Goal: Transaction & Acquisition: Purchase product/service

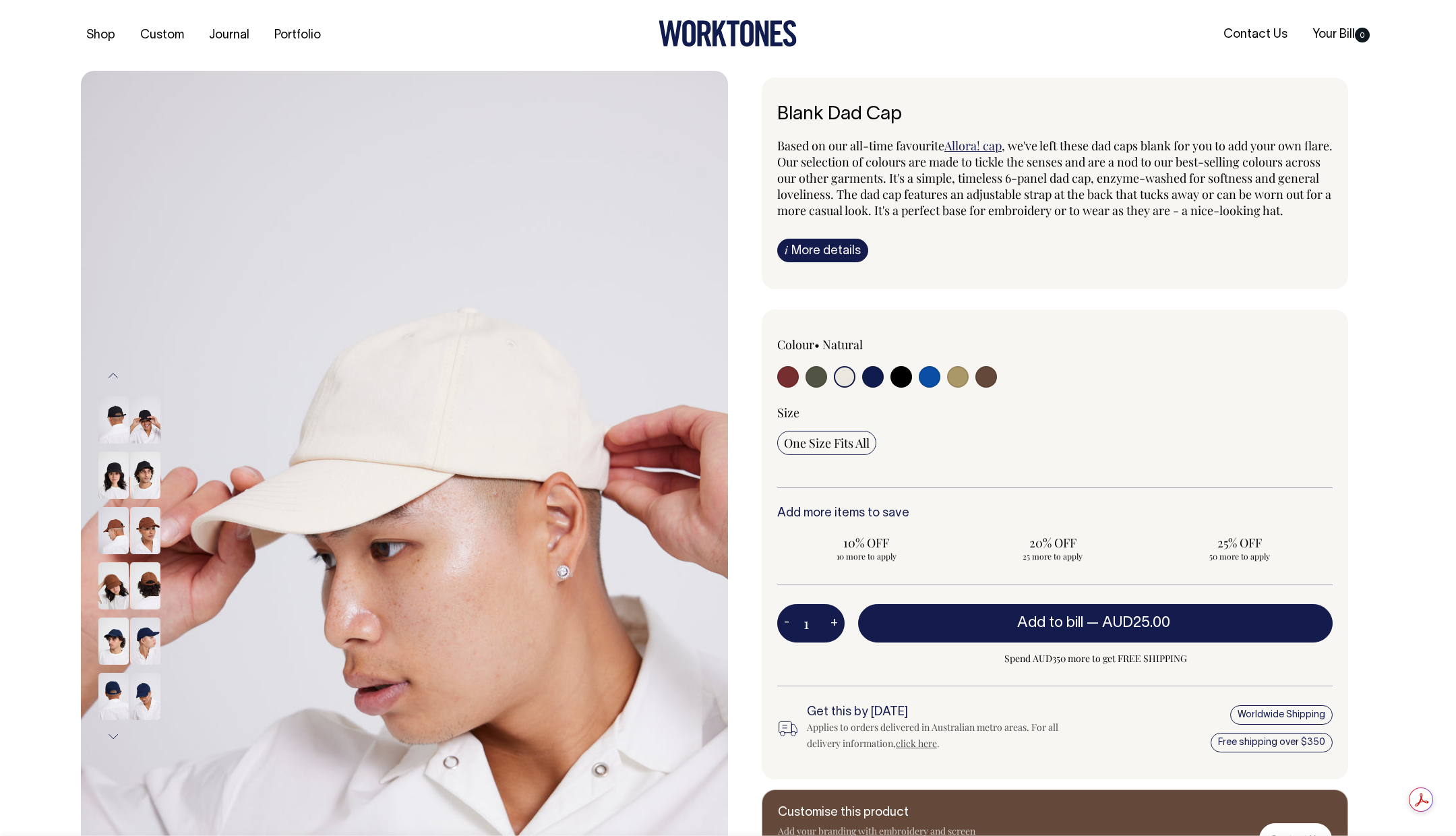
click at [844, 388] on input "radio" at bounding box center [844, 377] width 22 height 22
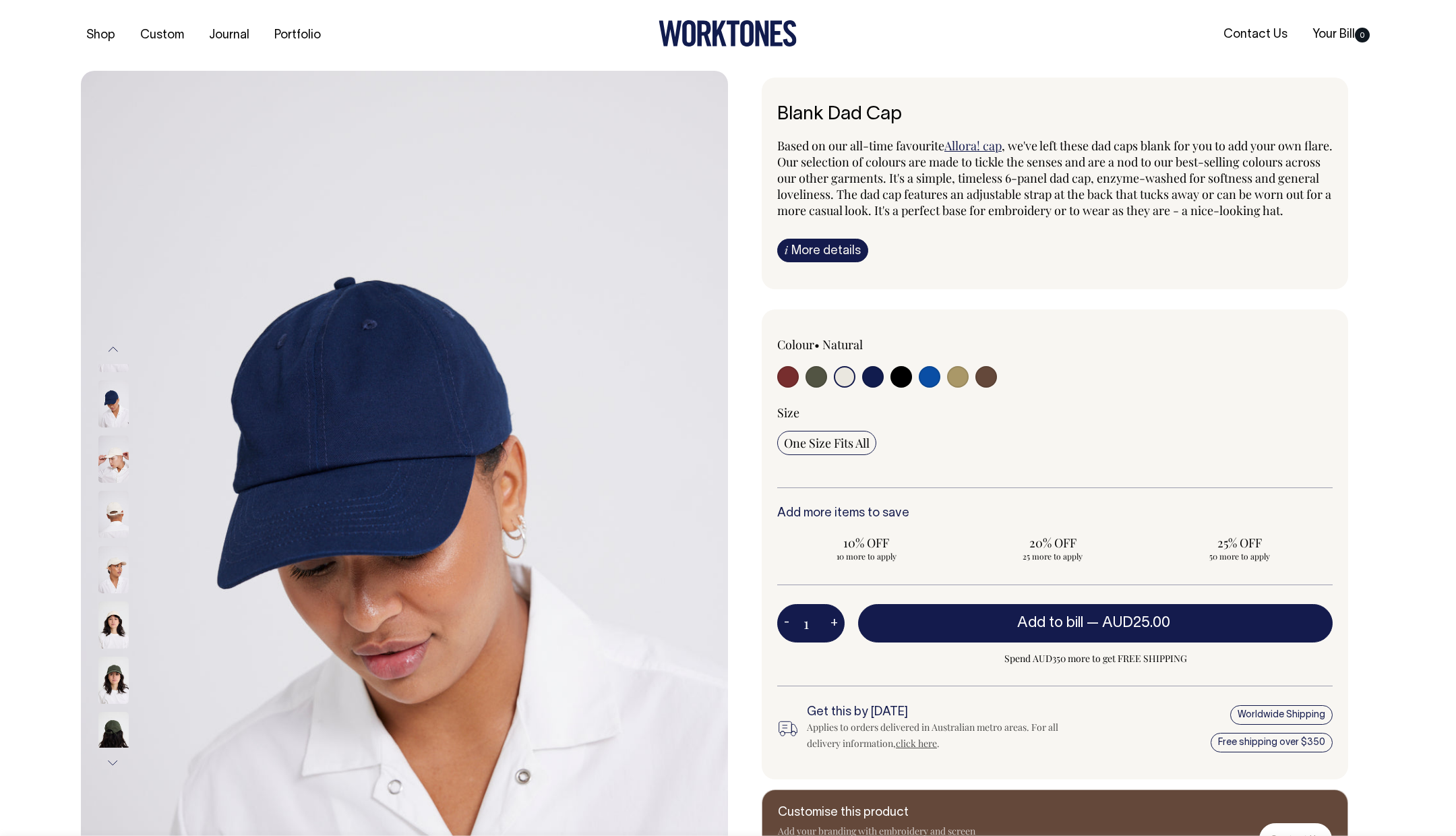
click at [844, 386] on input "radio" at bounding box center [844, 377] width 22 height 22
click at [845, 388] on input "radio" at bounding box center [844, 377] width 22 height 22
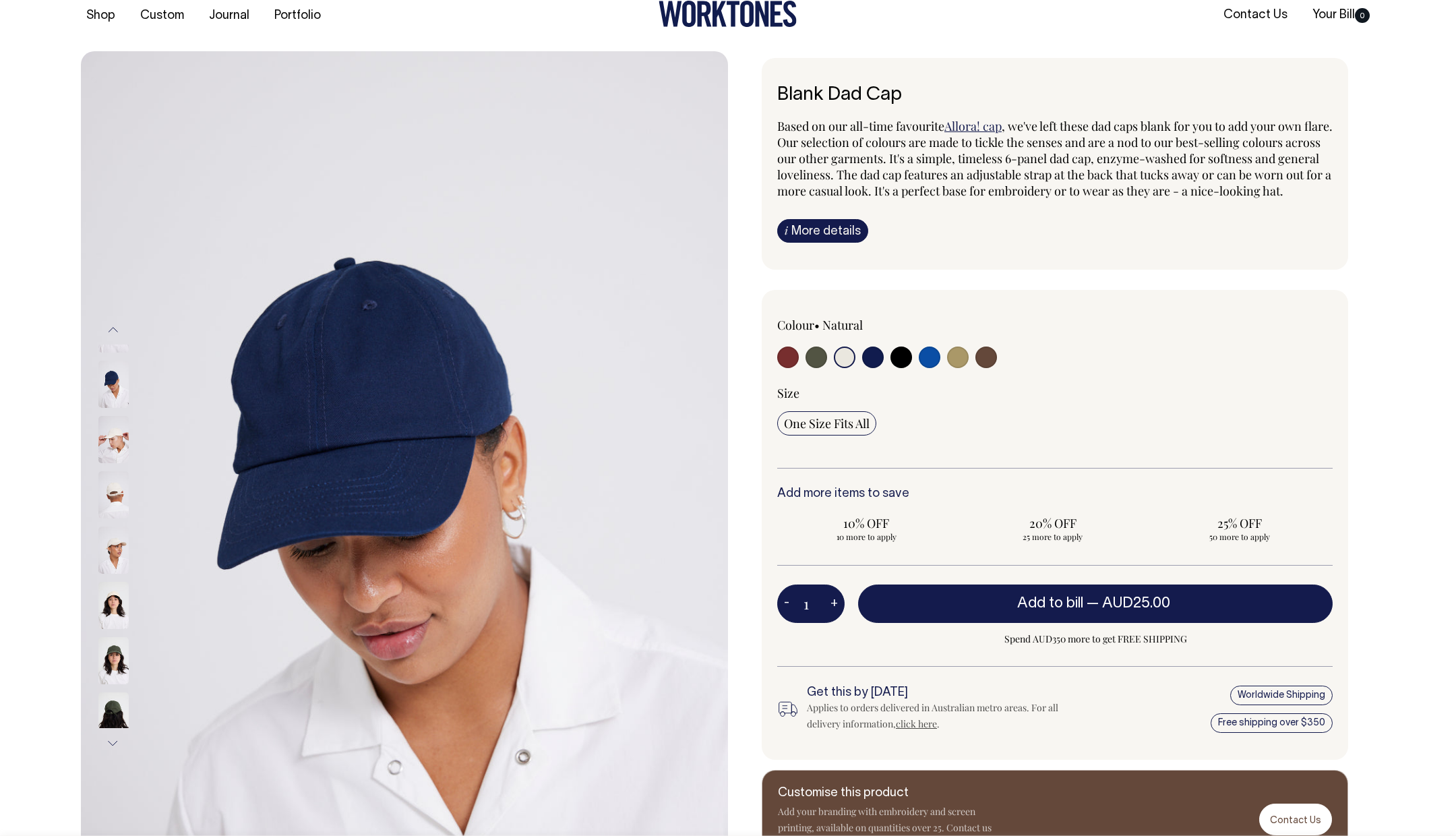
scroll to position [19, 0]
drag, startPoint x: 909, startPoint y: 90, endPoint x: 747, endPoint y: 90, distance: 162.0
click at [748, 90] on div "Blank Dad Cap Based on our all-time favourite Allora! cap , we've left these da…" at bounding box center [1051, 464] width 647 height 811
copy h6 "Blank Dad Cap"
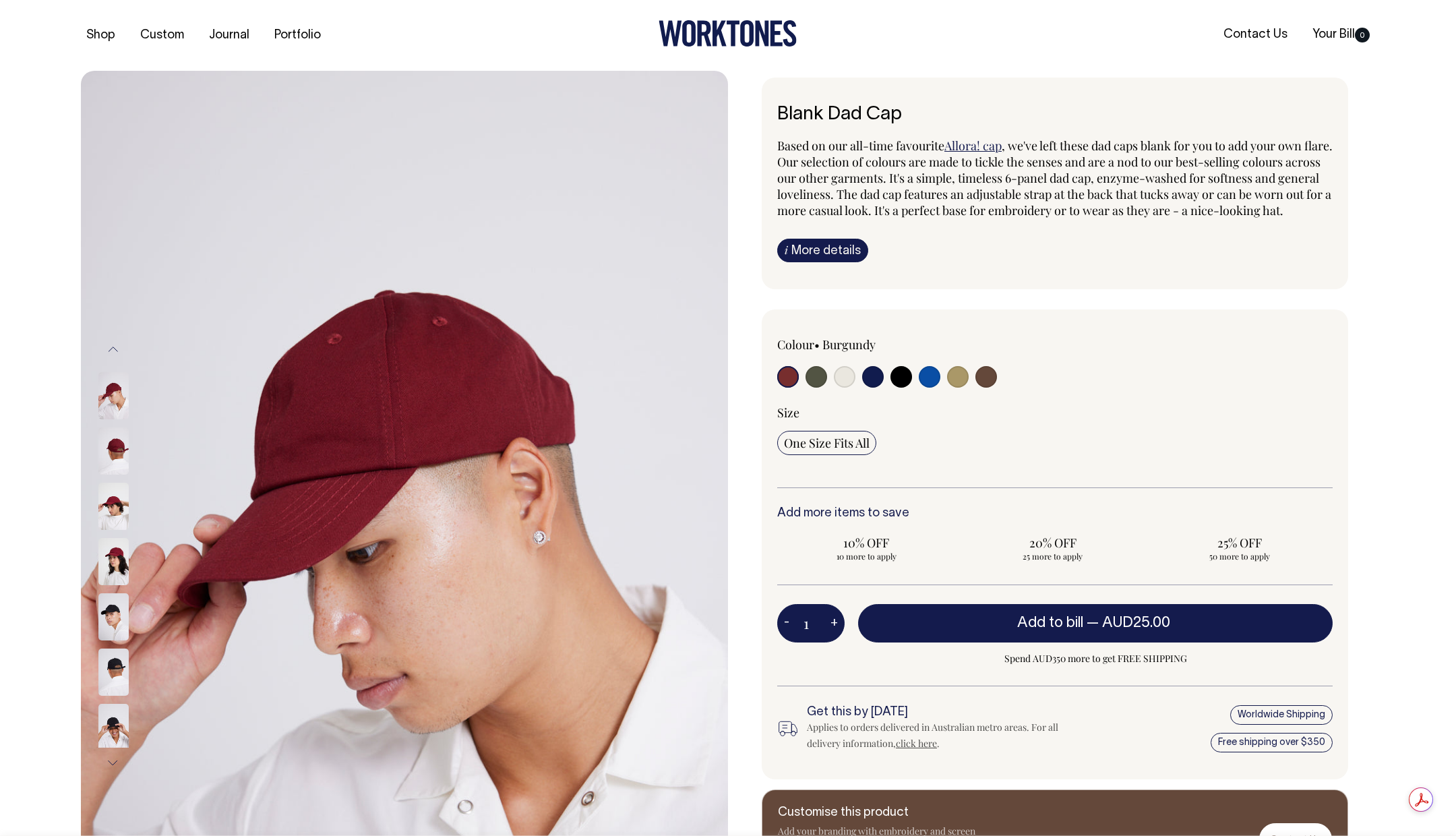
click at [818, 388] on input "radio" at bounding box center [816, 377] width 22 height 22
radio input "true"
select select "Olive"
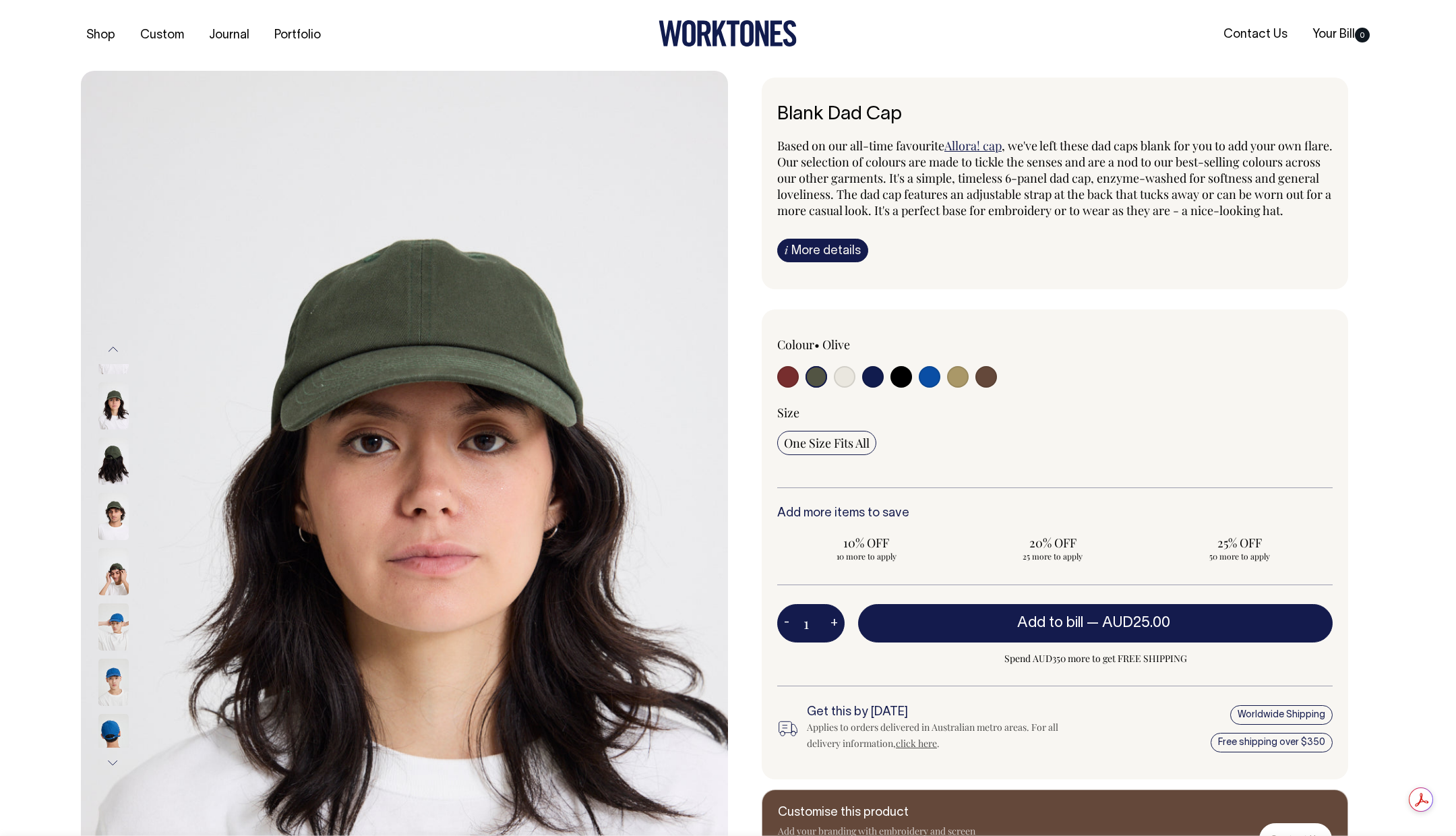
click at [837, 388] on input "radio" at bounding box center [844, 377] width 22 height 22
radio input "true"
select select "Natural"
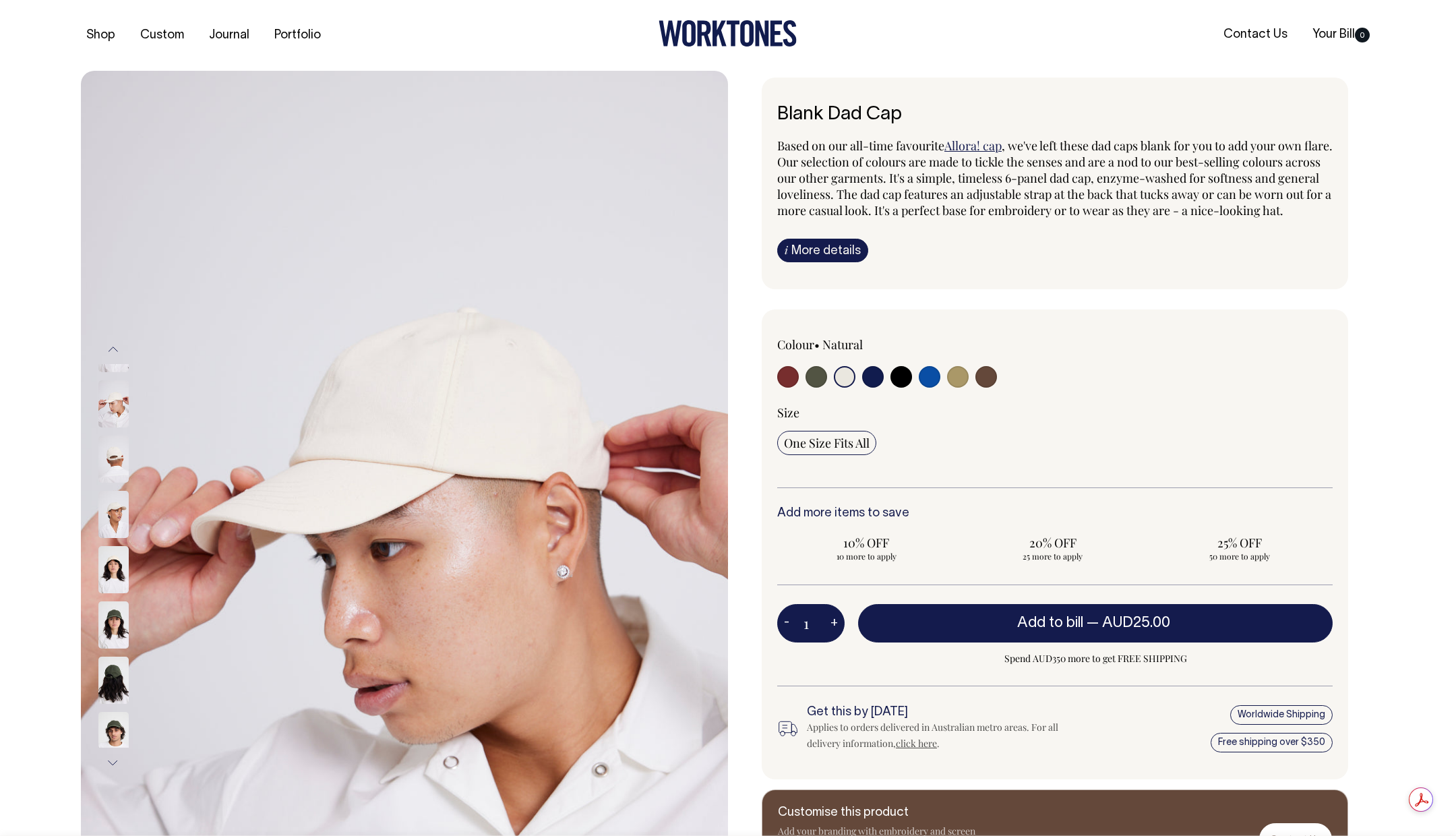
click at [866, 388] on input "radio" at bounding box center [872, 377] width 22 height 22
radio input "true"
select select "Dark Navy"
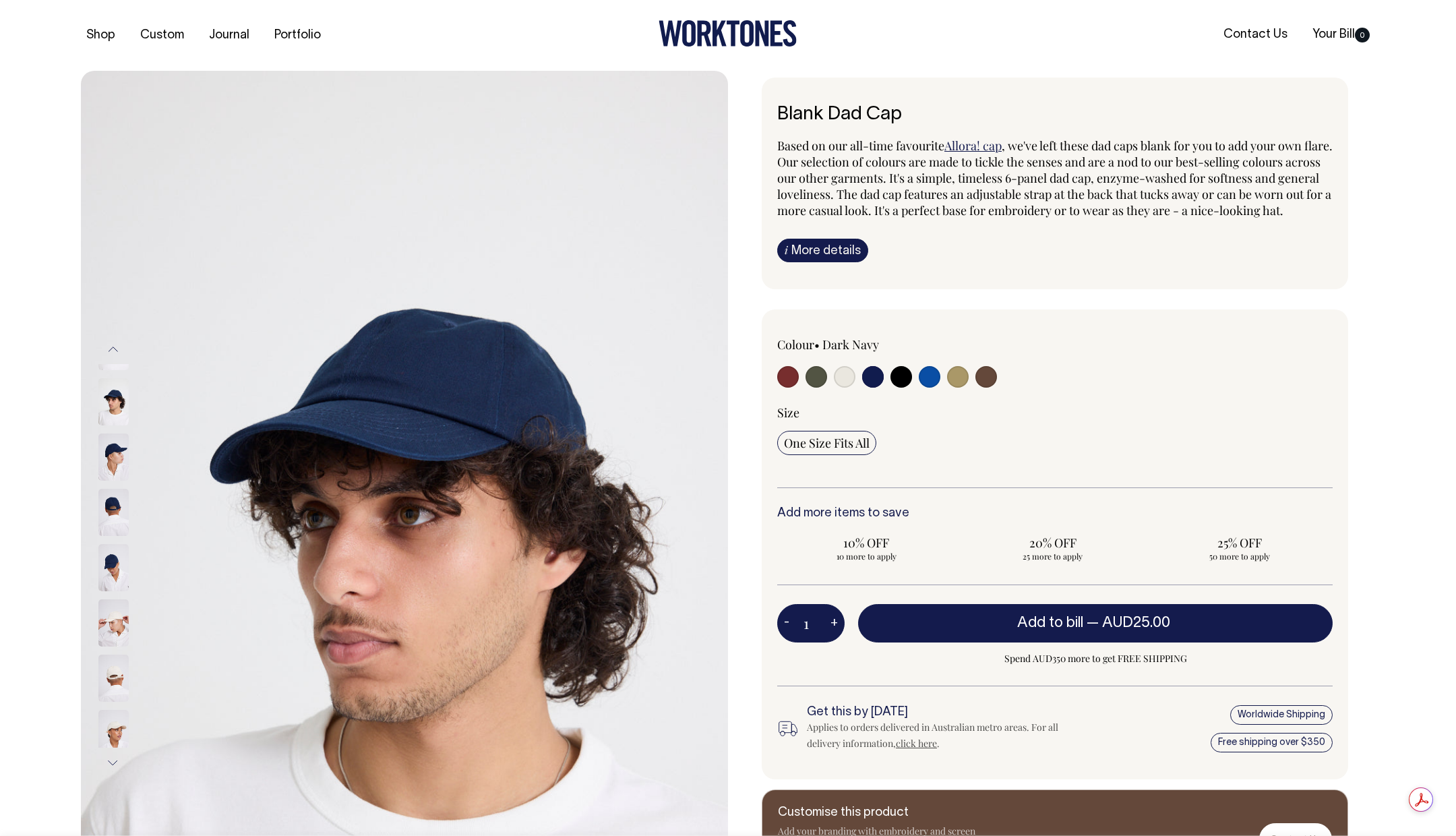
click at [910, 388] on input "radio" at bounding box center [901, 377] width 22 height 22
radio input "true"
select select "Black"
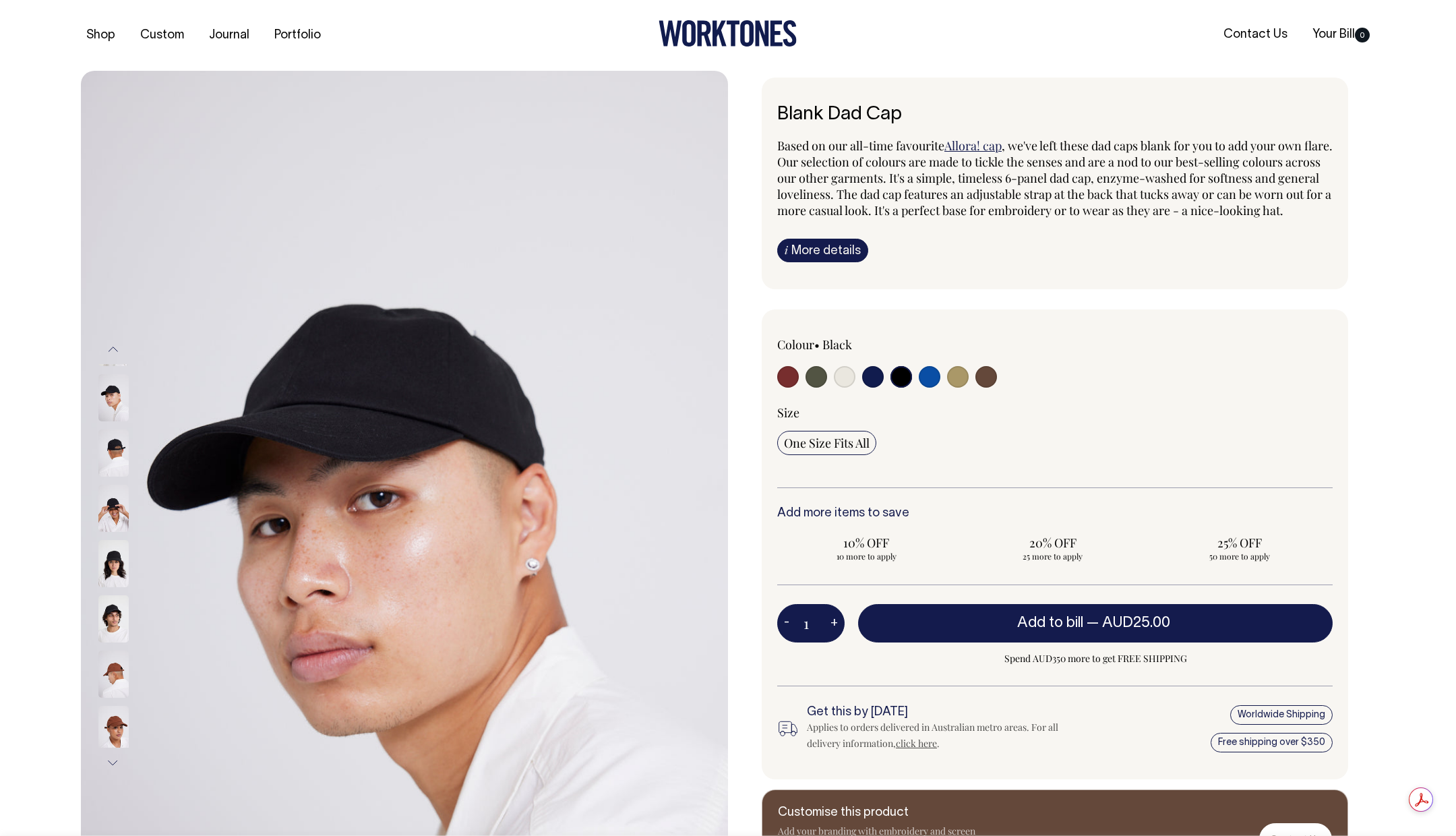
click at [936, 388] on input "radio" at bounding box center [929, 377] width 22 height 22
radio input "true"
select select "Worker Blue"
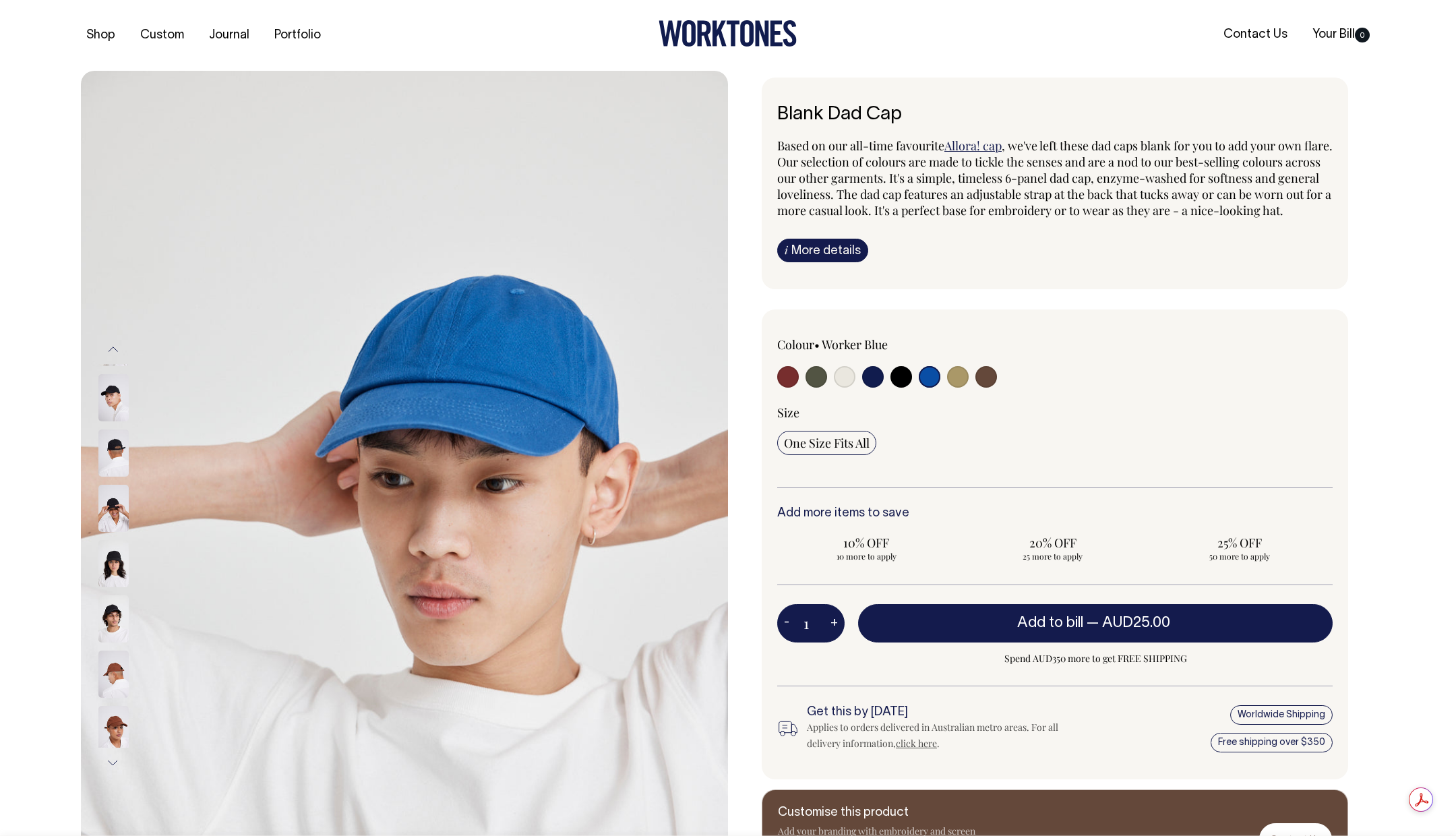
click at [957, 388] on input "radio" at bounding box center [957, 377] width 22 height 22
radio input "true"
select select "Washed Khaki"
click at [981, 388] on input "radio" at bounding box center [986, 377] width 22 height 22
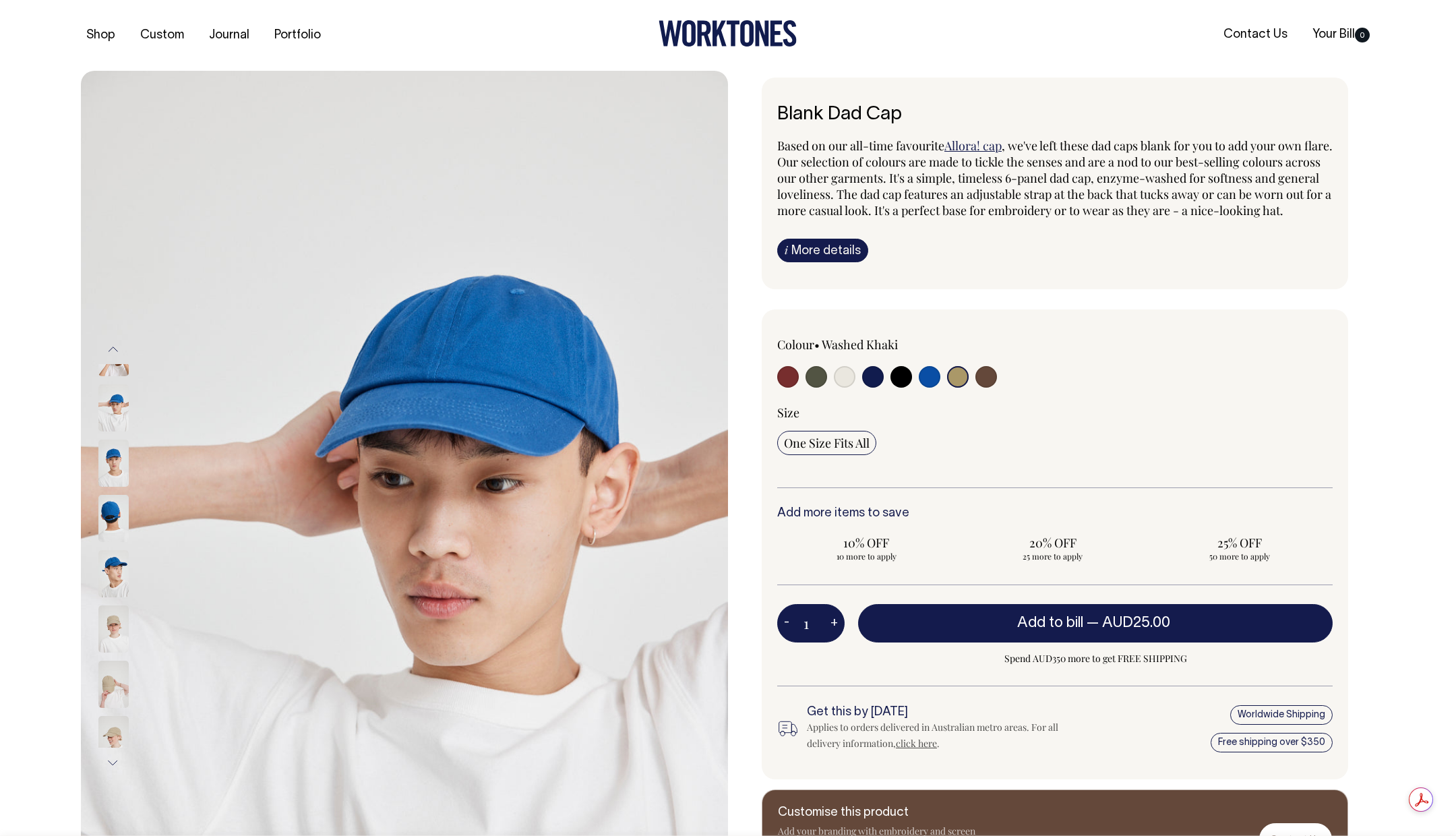
radio input "true"
select select "Espresso"
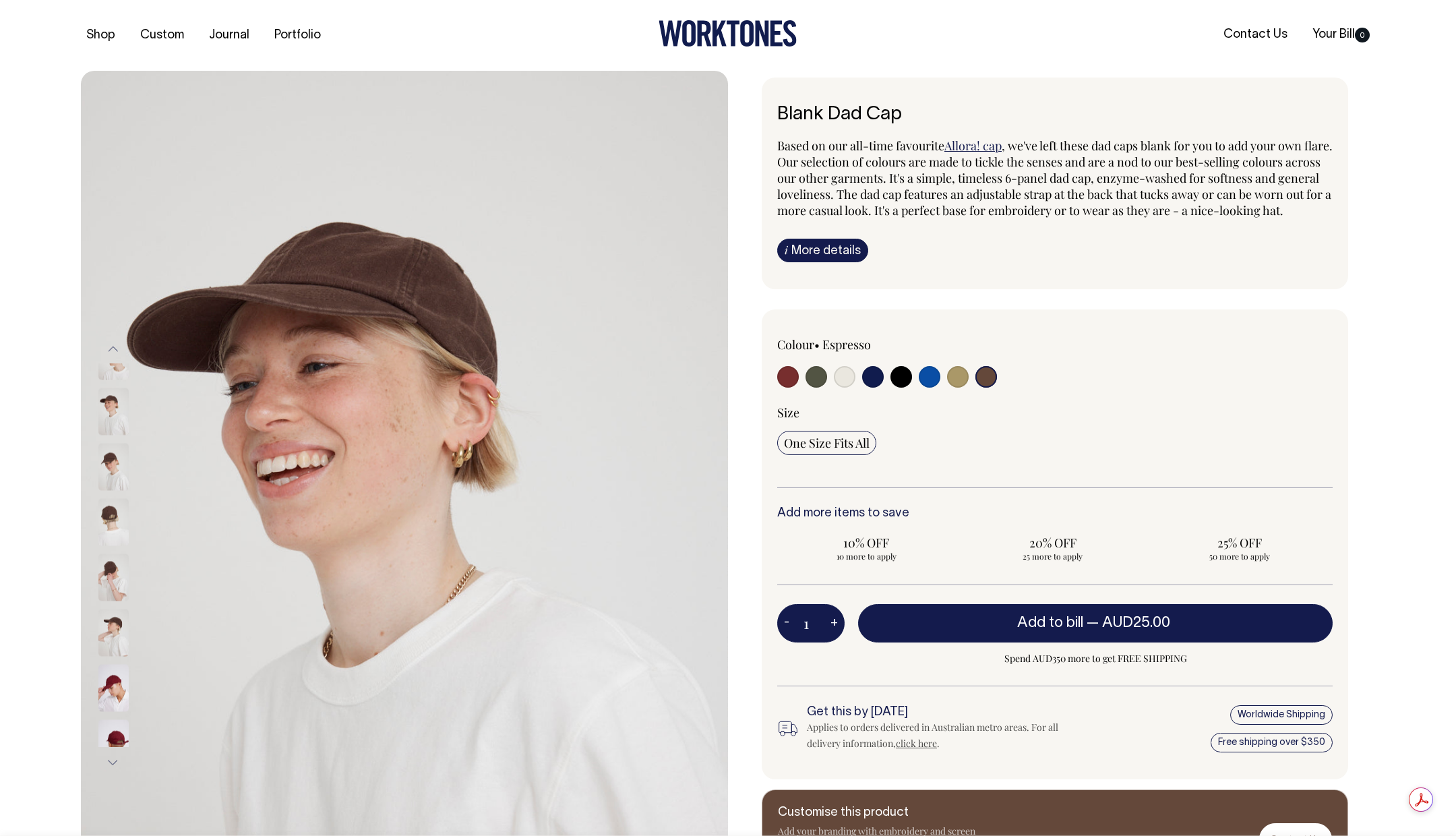
click at [959, 388] on input "radio" at bounding box center [957, 377] width 22 height 22
radio input "true"
select select "Washed Khaki"
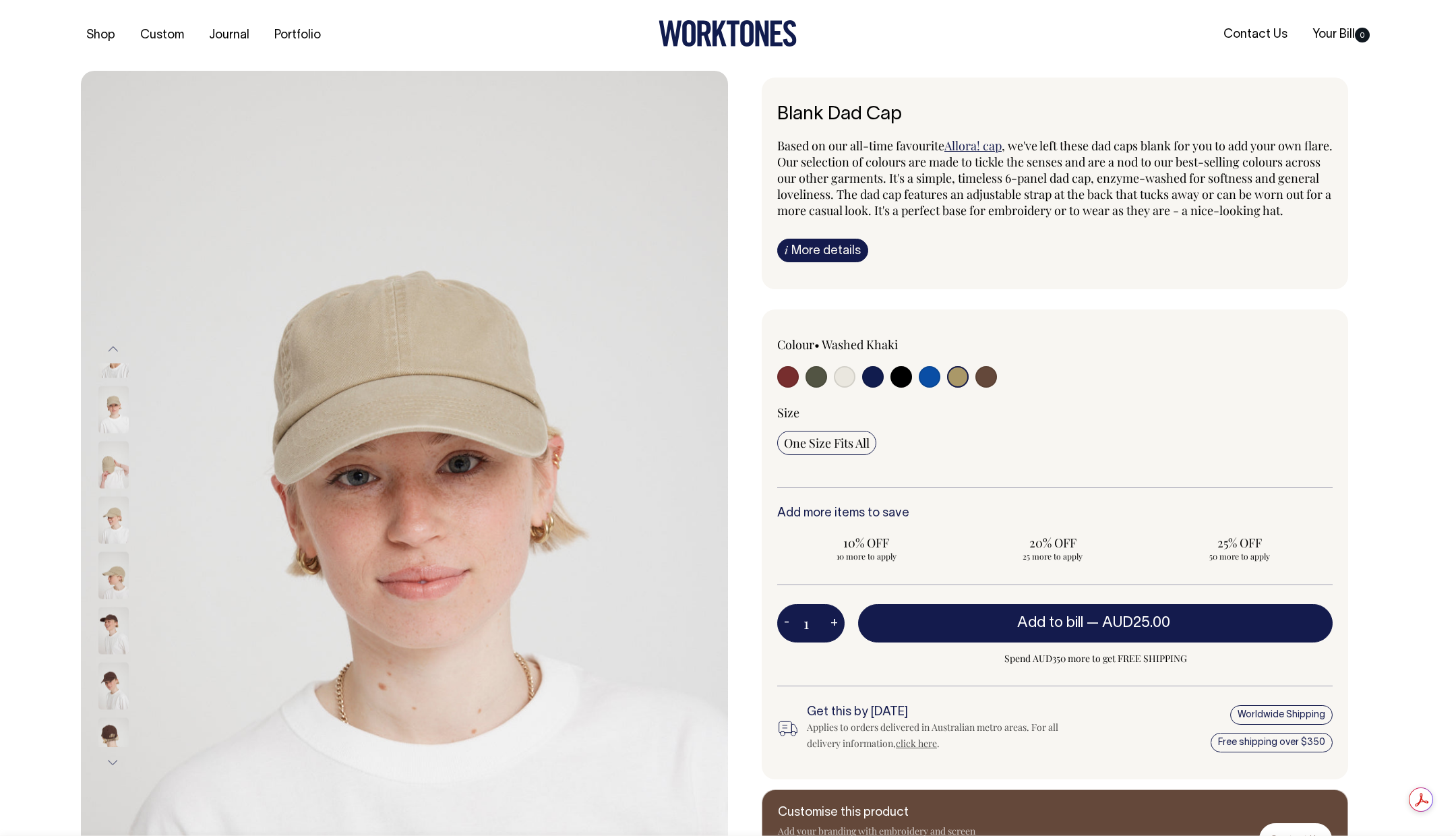
click at [976, 391] on label at bounding box center [986, 379] width 22 height 25
click at [976, 388] on input "radio" at bounding box center [986, 377] width 22 height 22
radio input "true"
select select "Espresso"
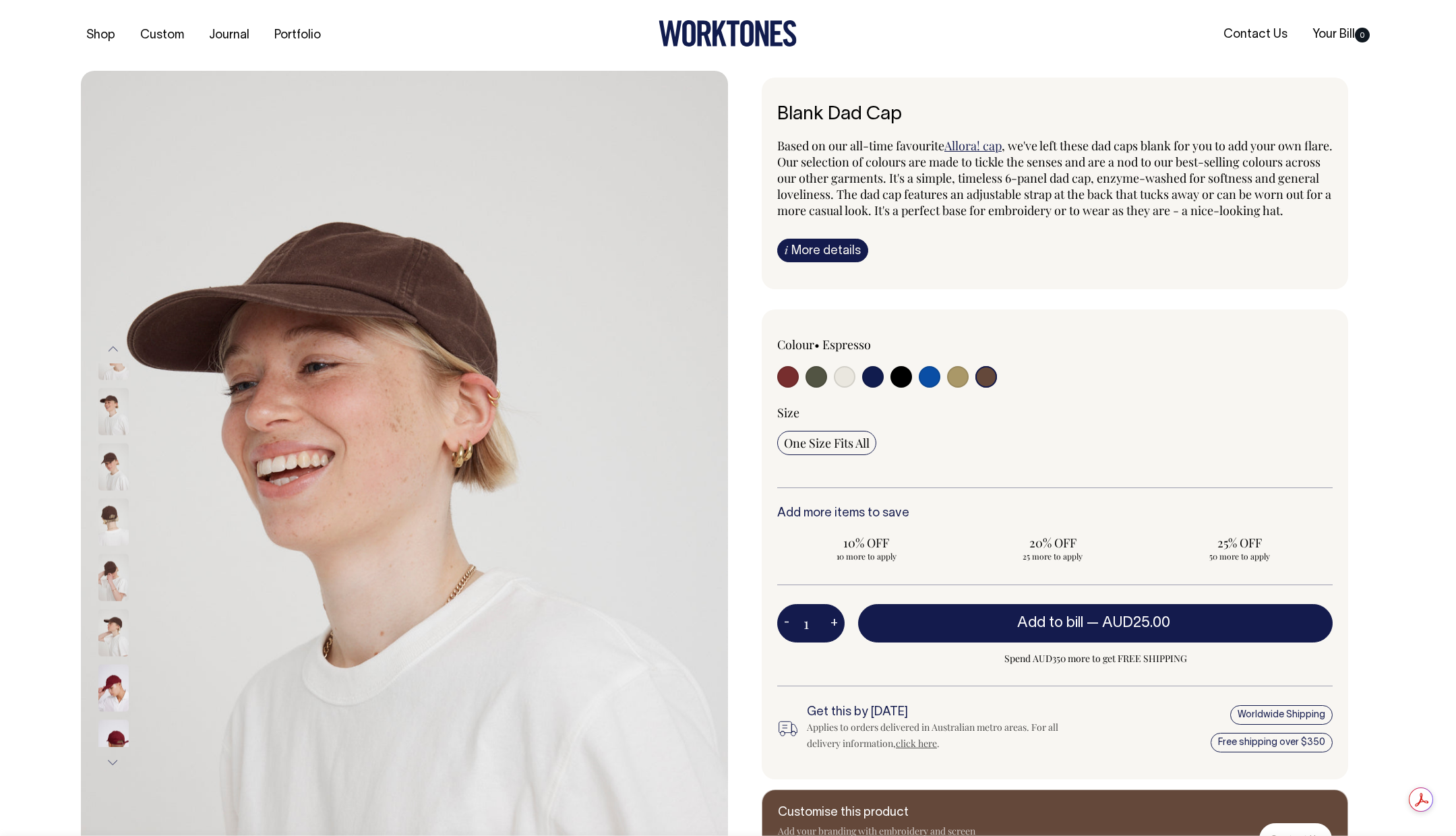
click at [114, 721] on img at bounding box center [113, 743] width 30 height 47
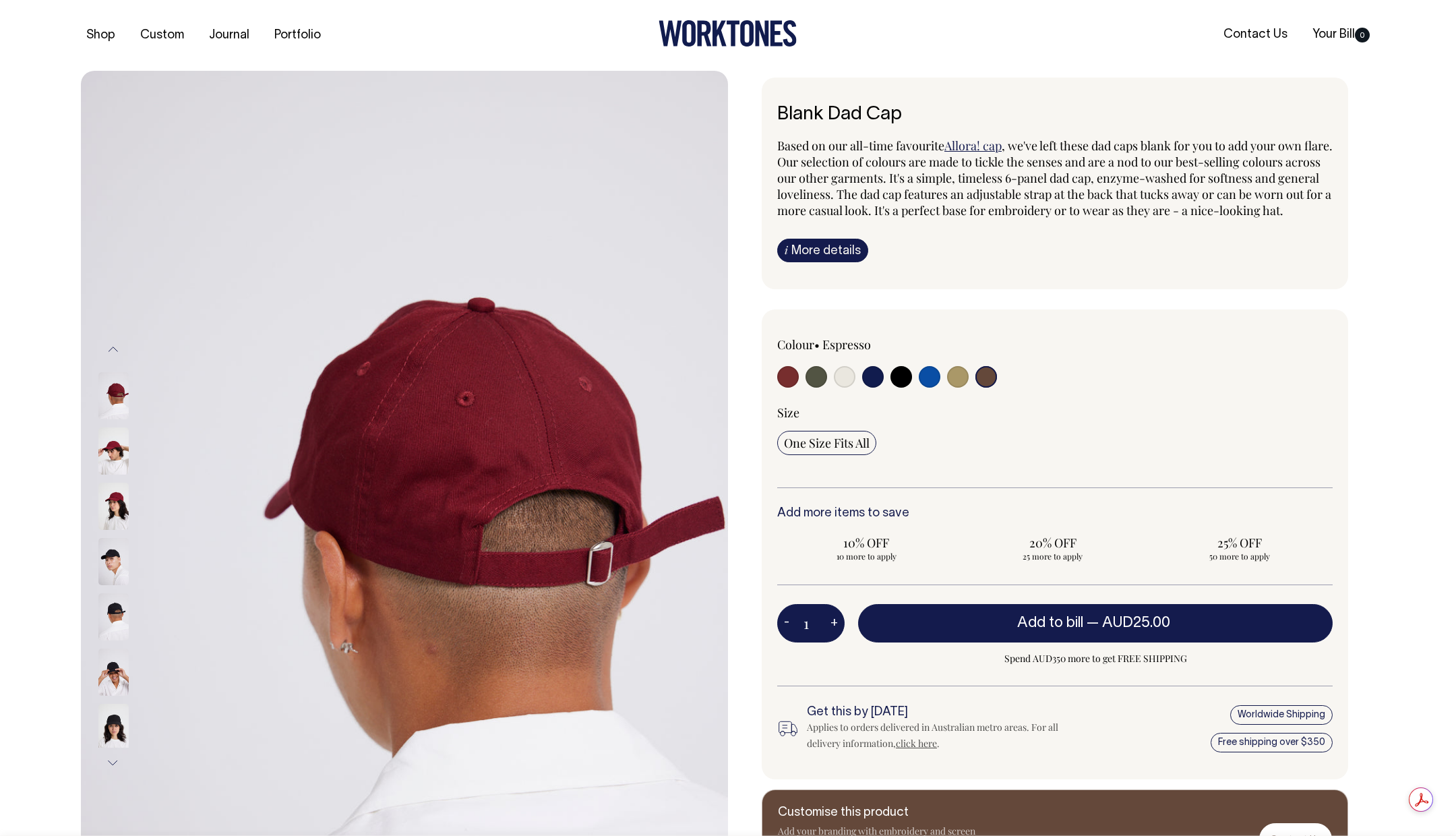
click at [113, 666] on img at bounding box center [113, 672] width 30 height 47
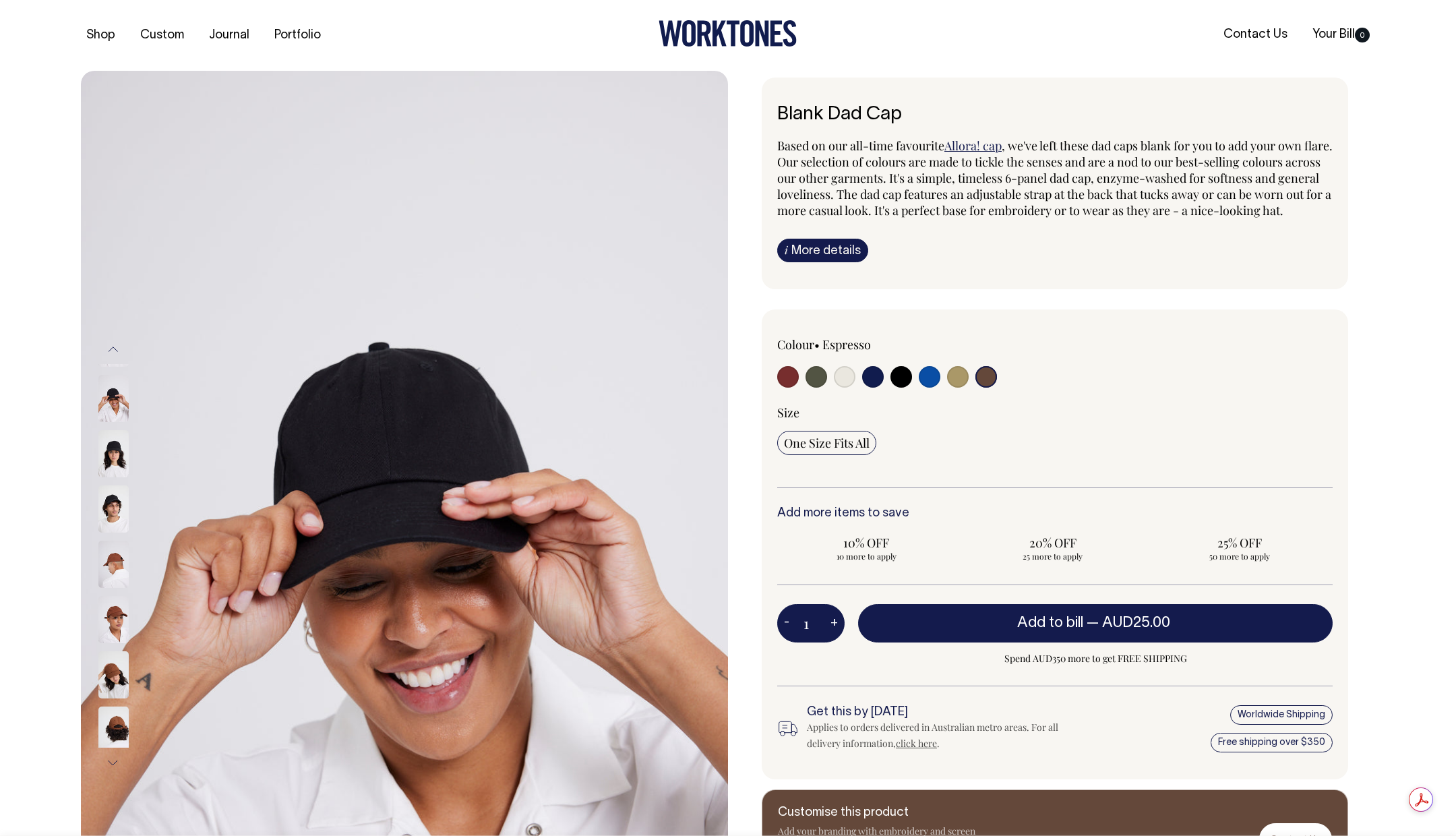
click at [113, 666] on img at bounding box center [113, 674] width 30 height 47
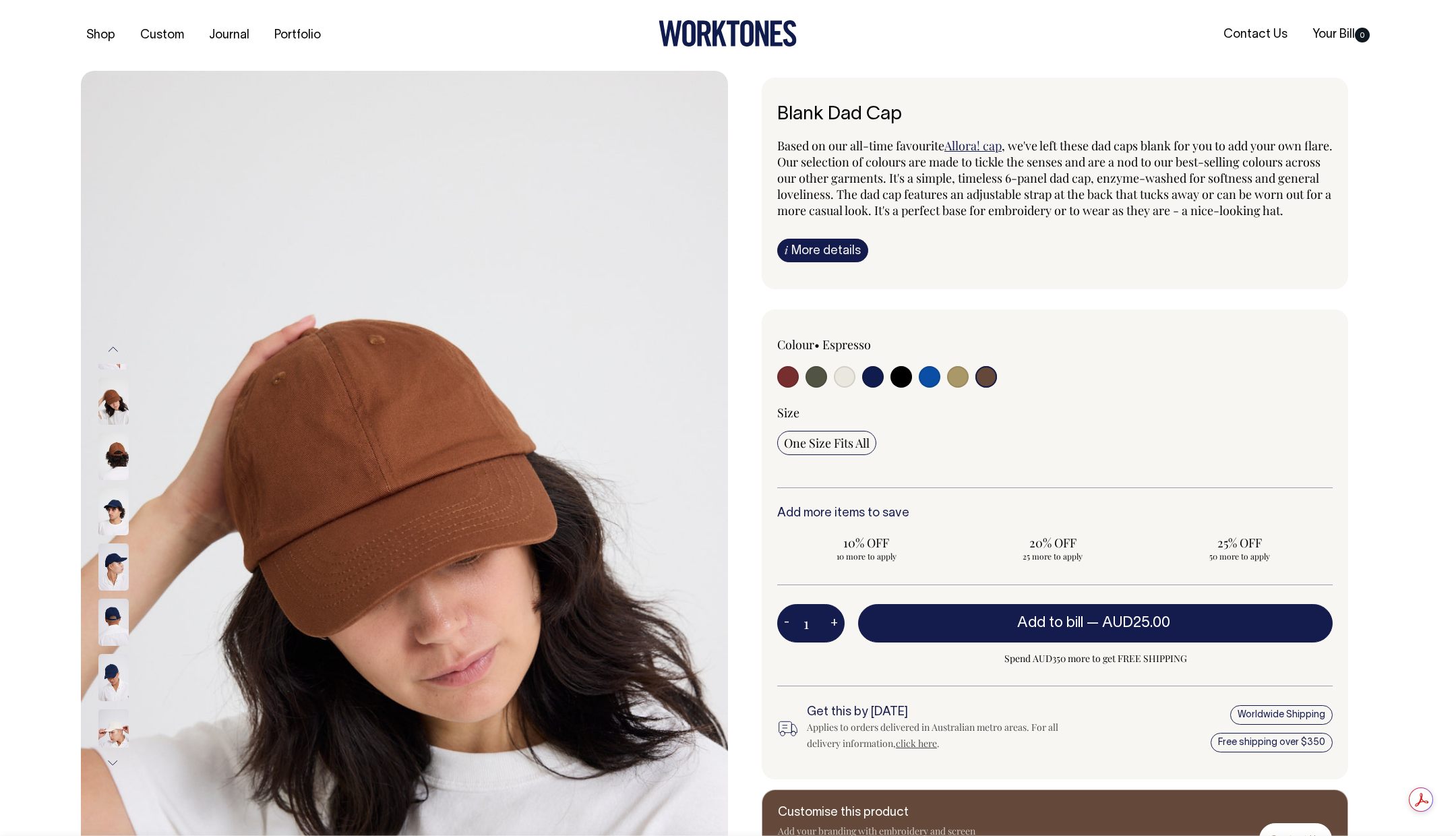
click at [117, 662] on img at bounding box center [113, 677] width 30 height 47
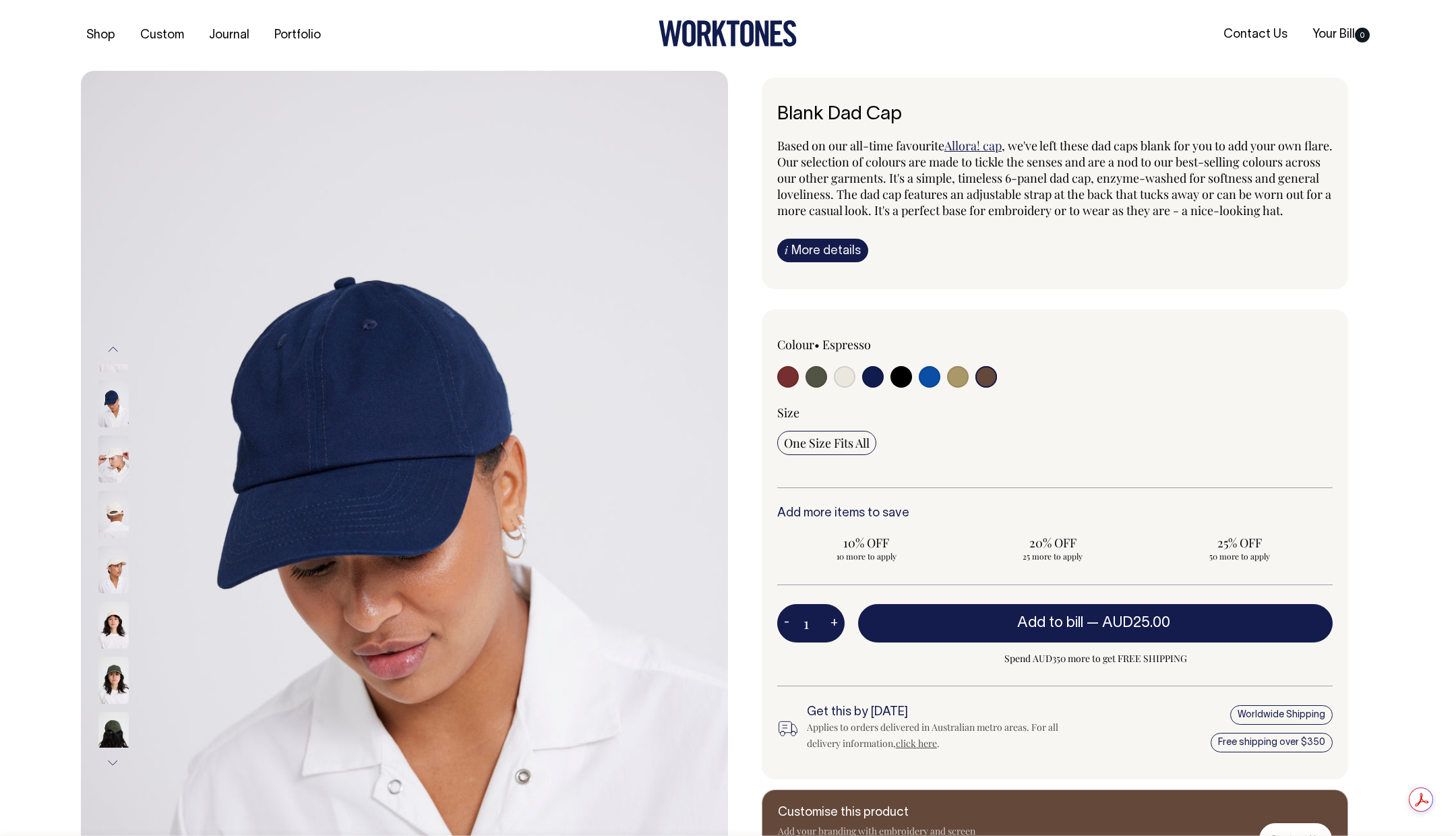
click at [116, 717] on img at bounding box center [113, 735] width 30 height 47
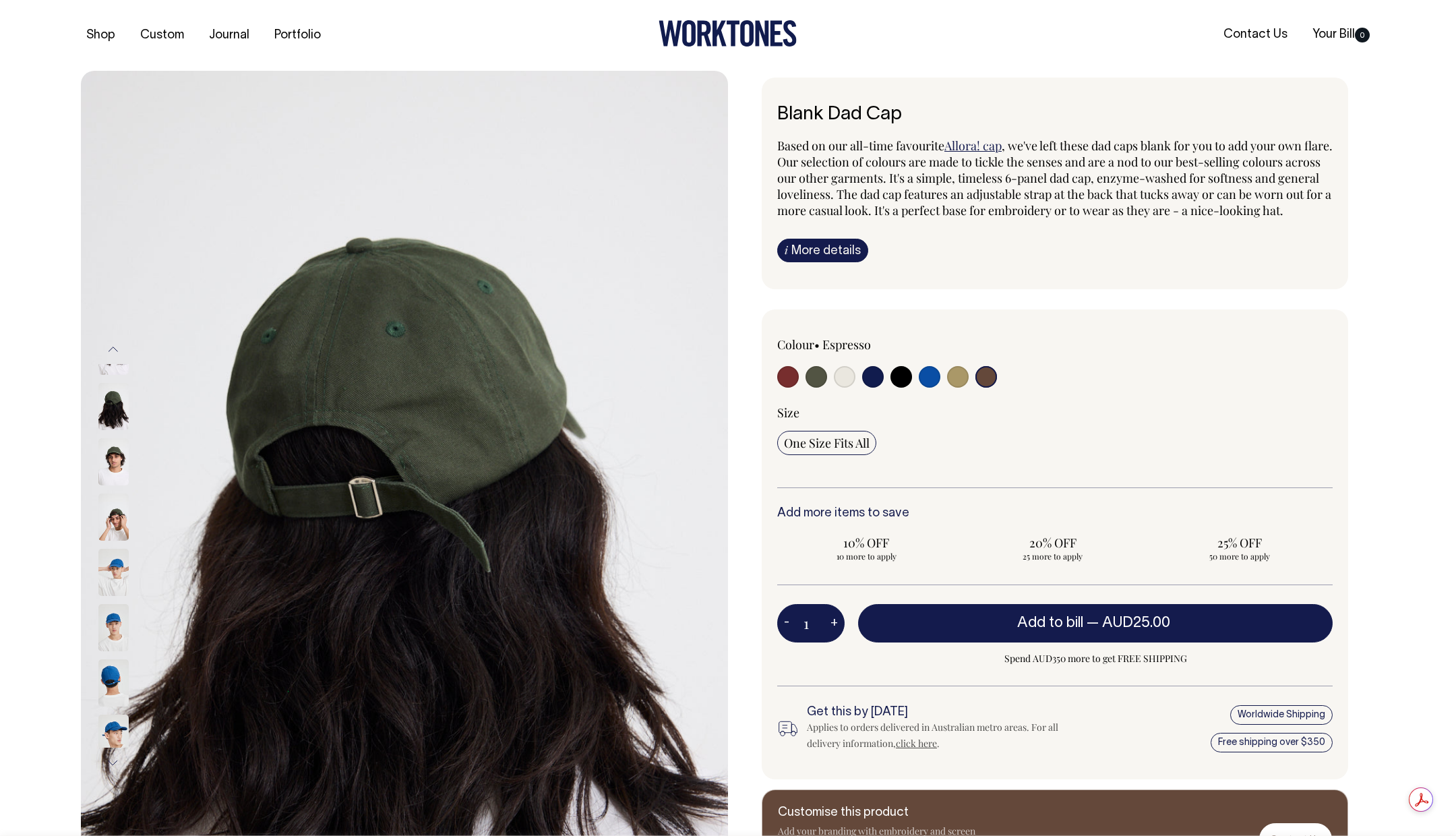
click at [116, 717] on img at bounding box center [113, 738] width 30 height 47
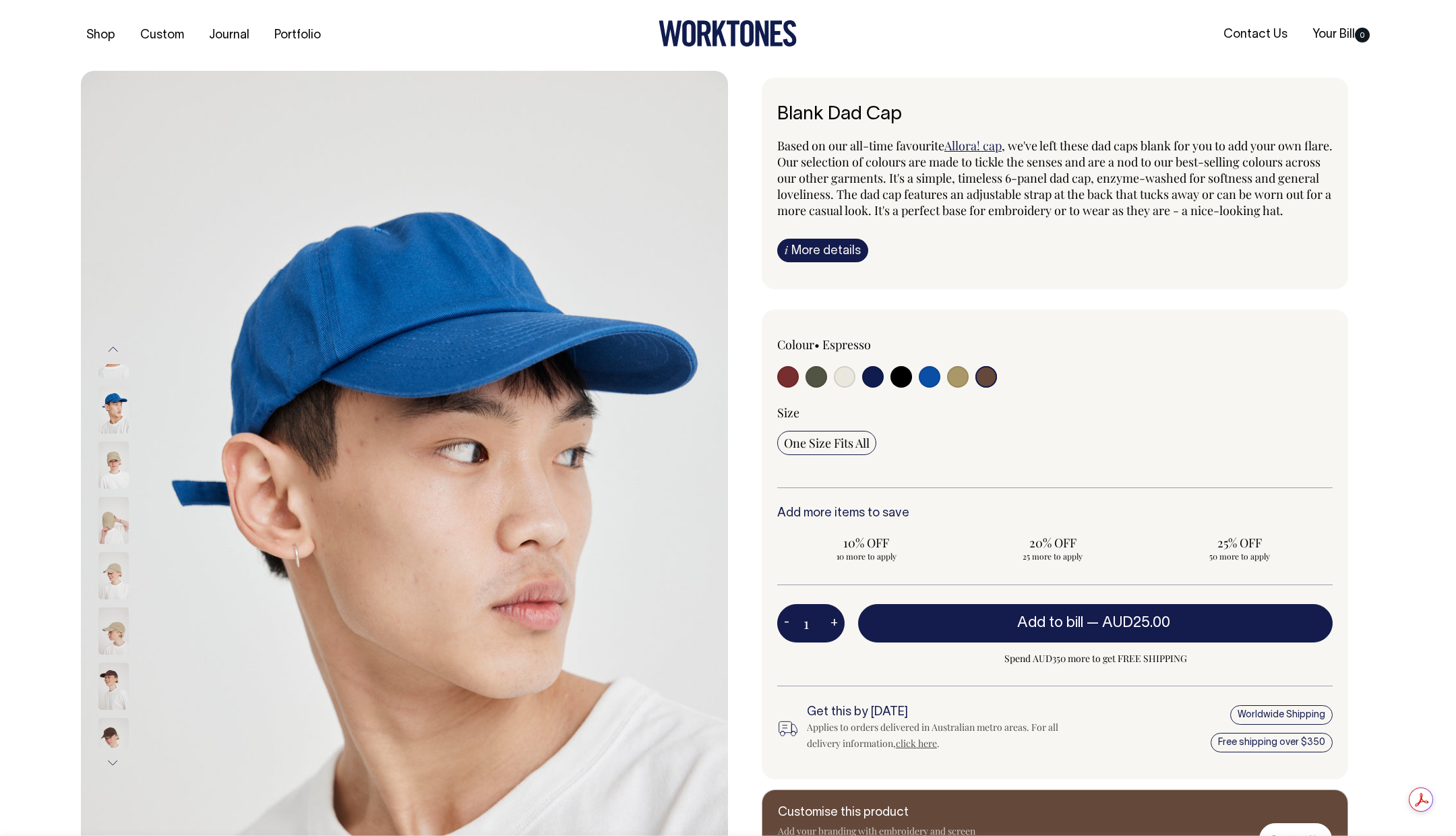
click at [116, 718] on img at bounding box center [113, 741] width 30 height 47
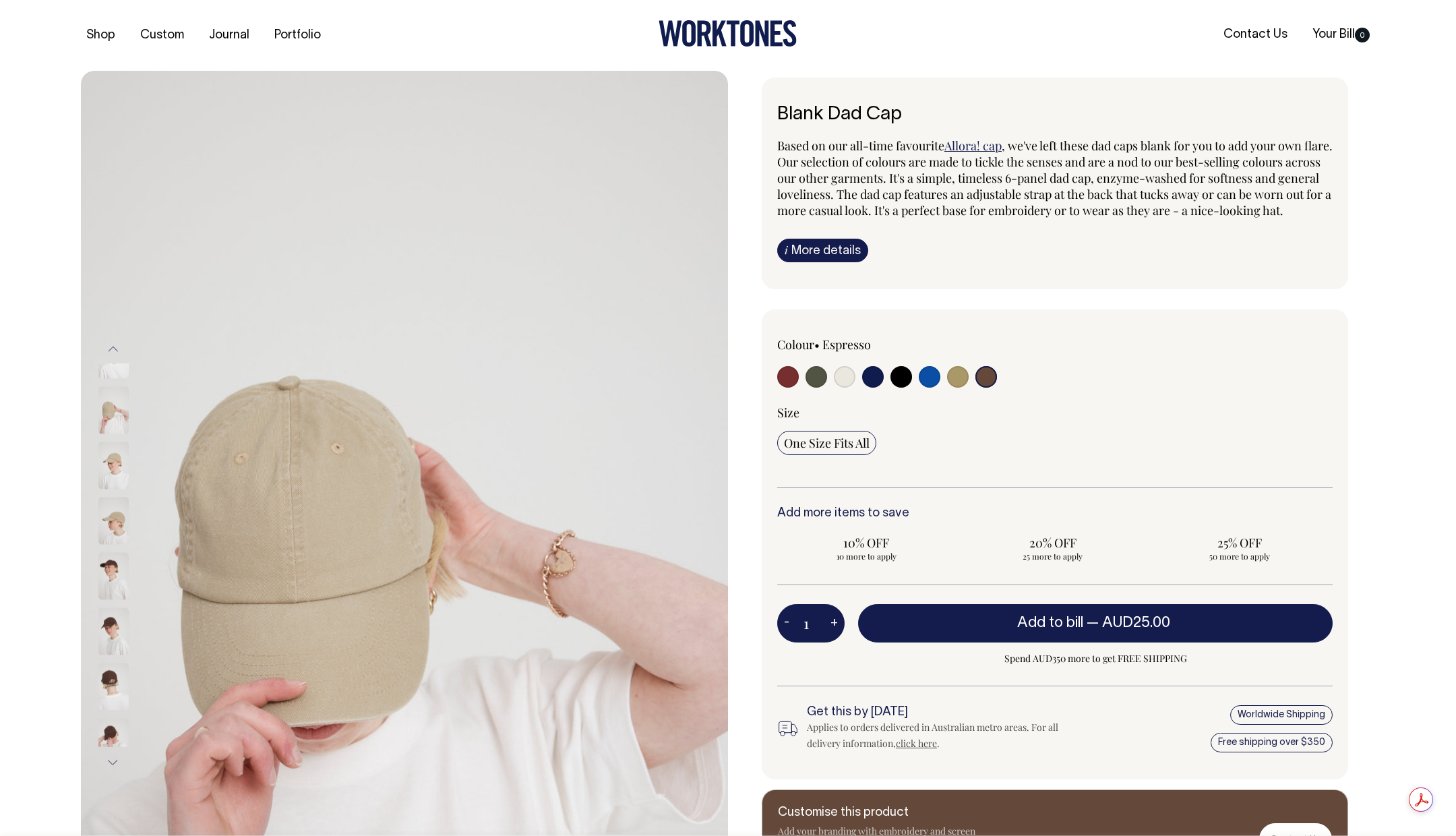
click at [947, 388] on input "radio" at bounding box center [957, 377] width 22 height 22
radio input "true"
select select "Washed Khaki"
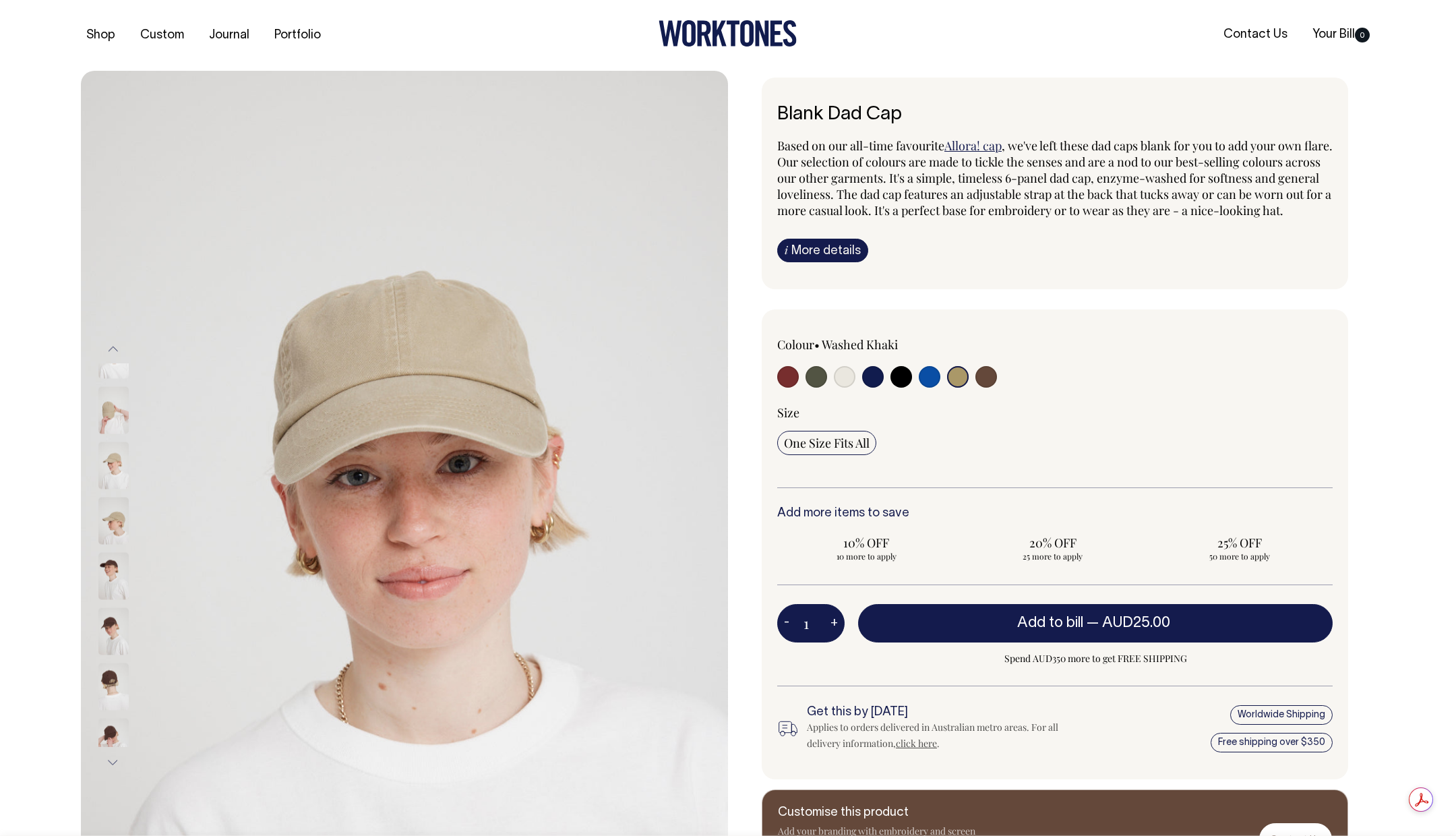
click at [955, 388] on input "radio" at bounding box center [957, 377] width 22 height 22
click at [991, 388] on input "radio" at bounding box center [986, 377] width 22 height 22
radio input "true"
select select "Espresso"
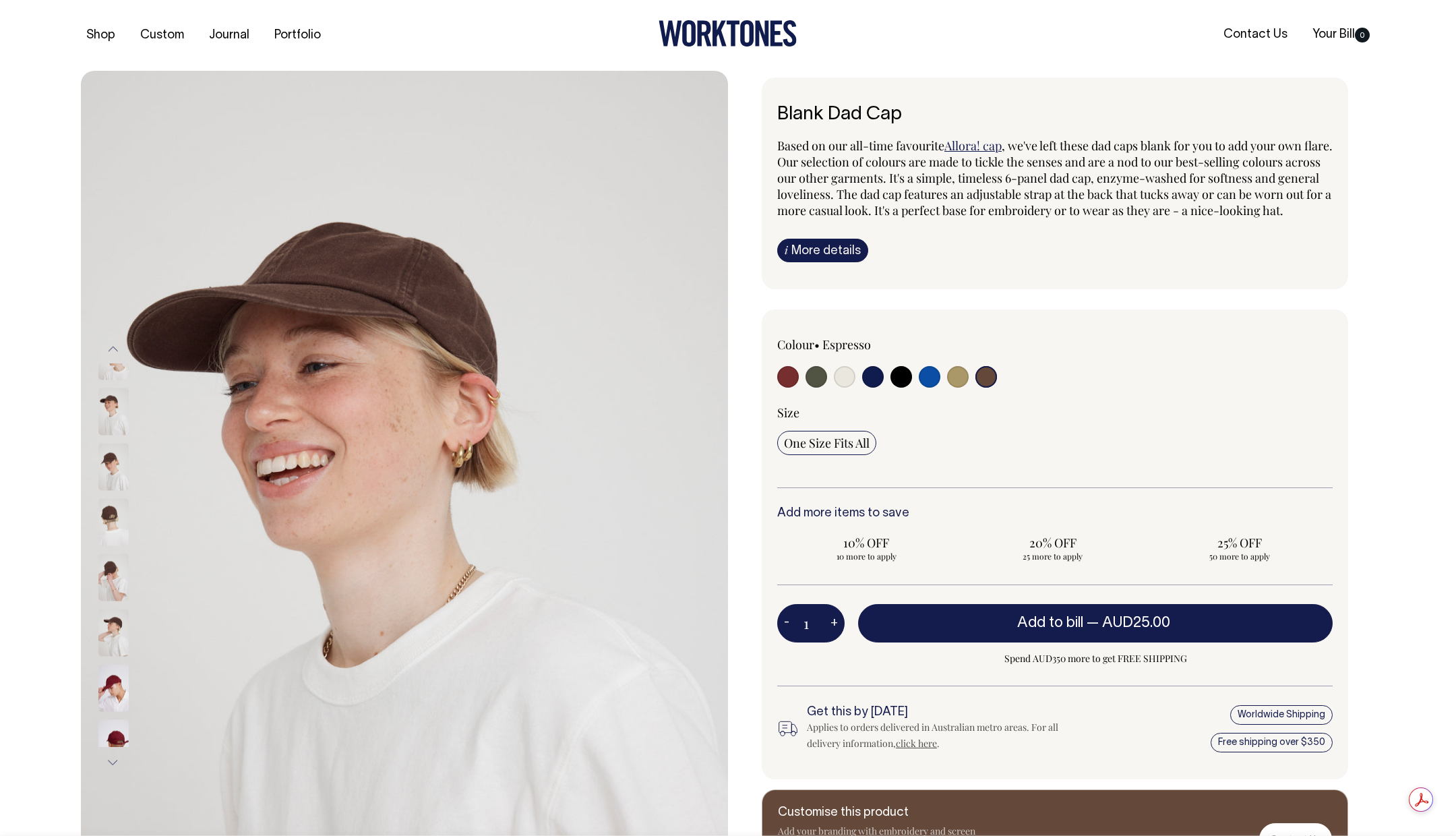
click at [110, 571] on img at bounding box center [113, 577] width 30 height 47
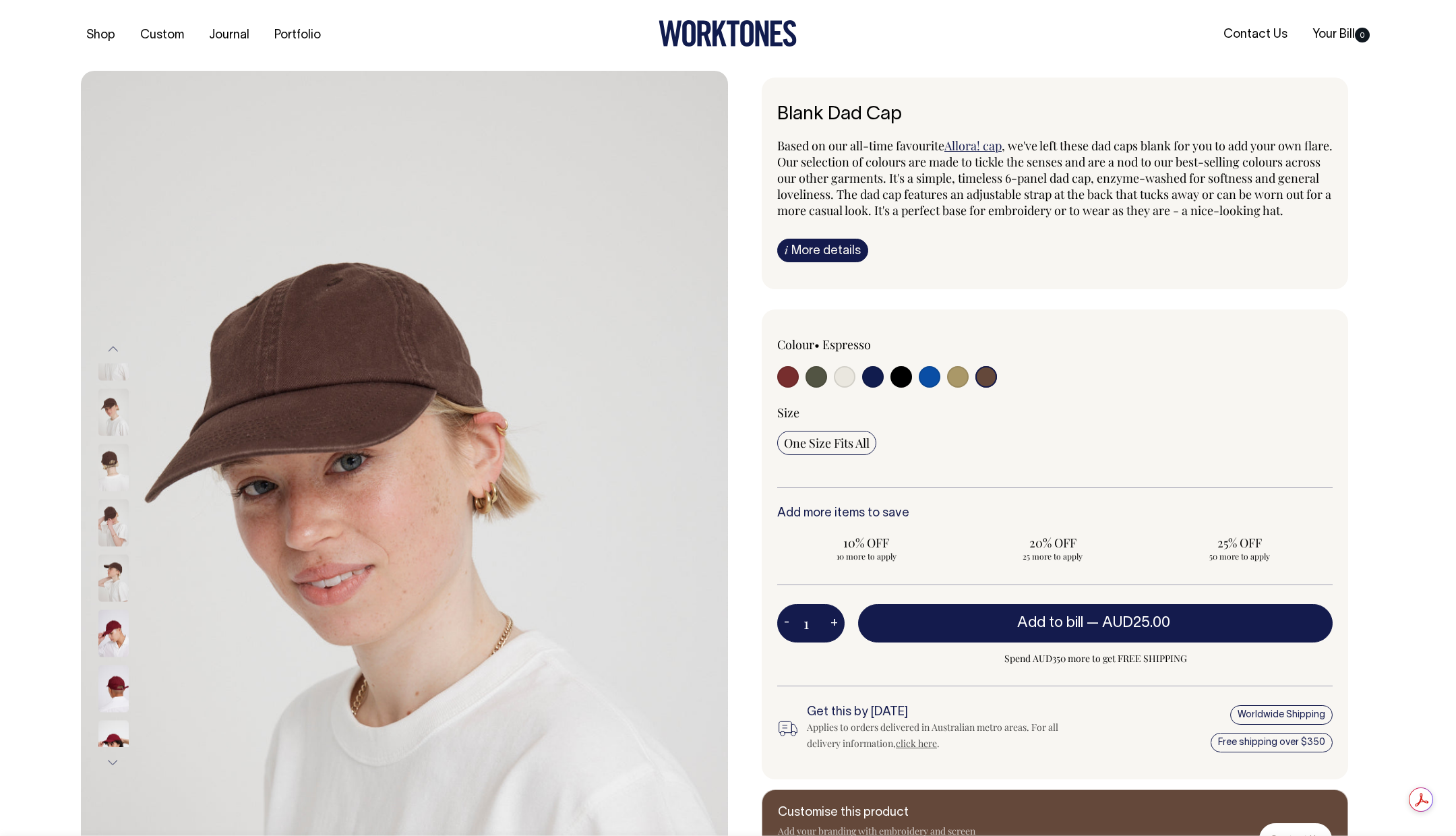
click at [107, 393] on img at bounding box center [113, 412] width 30 height 47
click at [107, 445] on img at bounding box center [113, 467] width 30 height 47
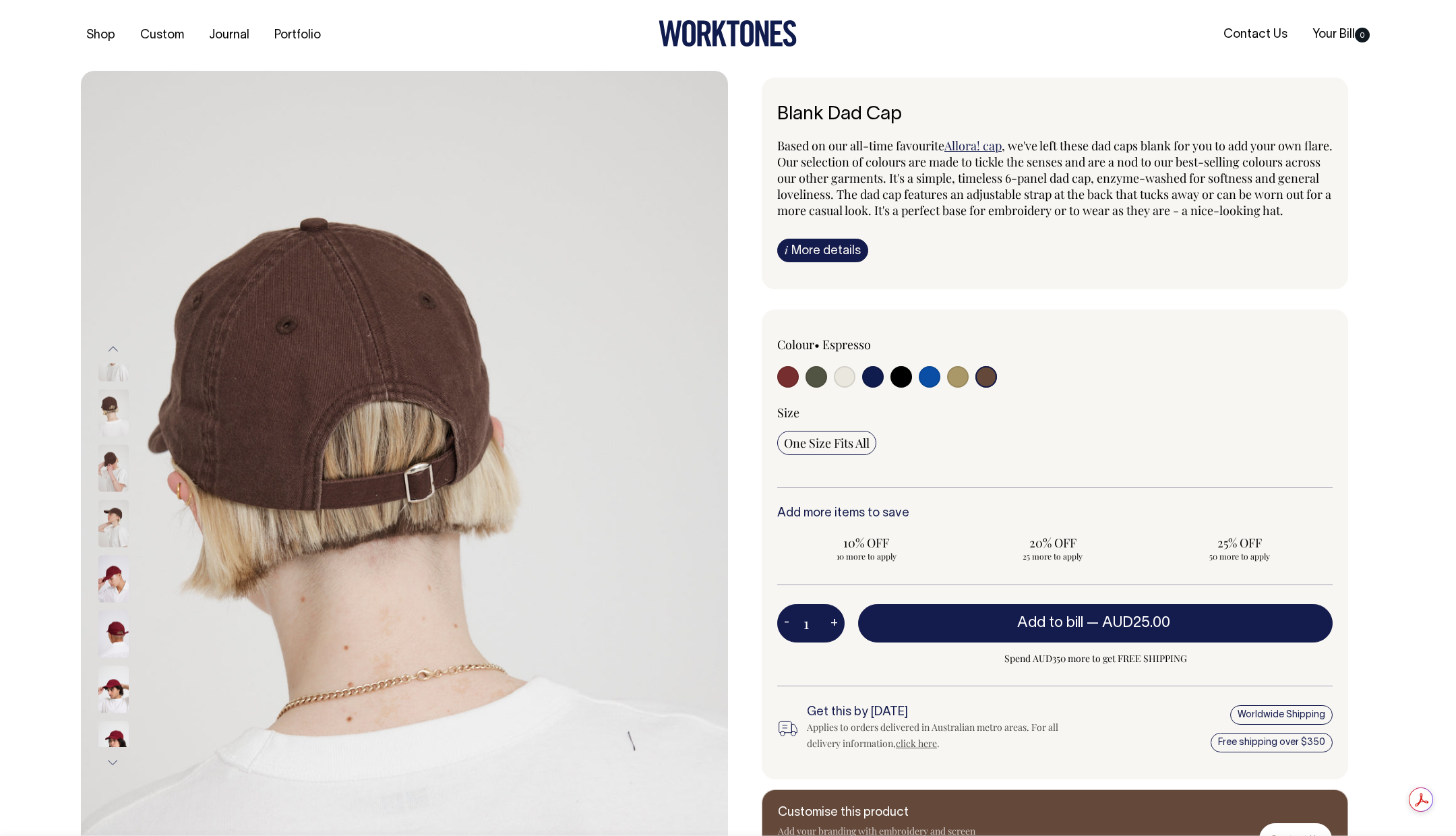
click at [868, 388] on input "radio" at bounding box center [872, 377] width 22 height 22
radio input "true"
select select "Dark Navy"
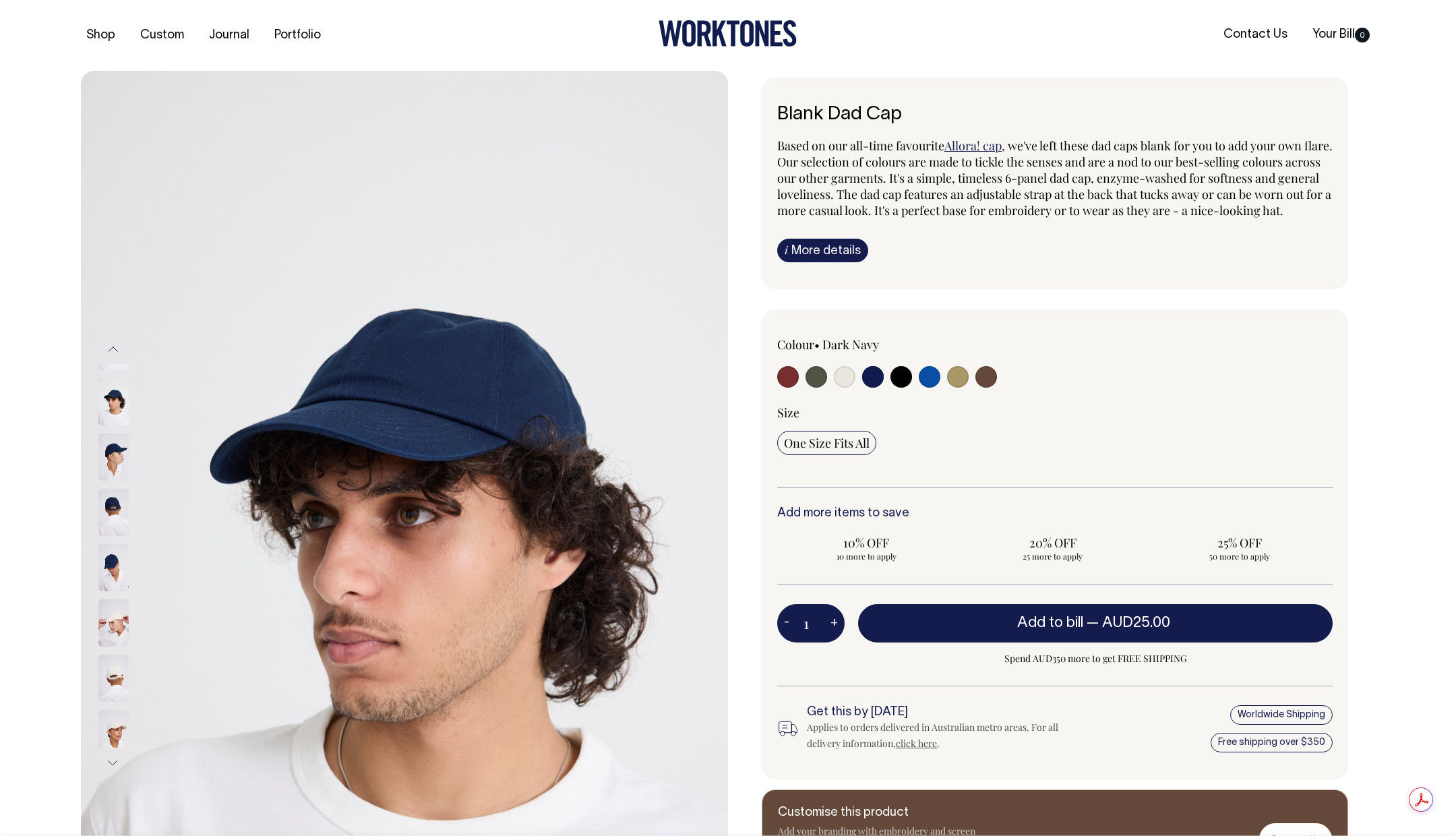
click at [903, 388] on input "radio" at bounding box center [901, 377] width 22 height 22
radio input "true"
select select "Black"
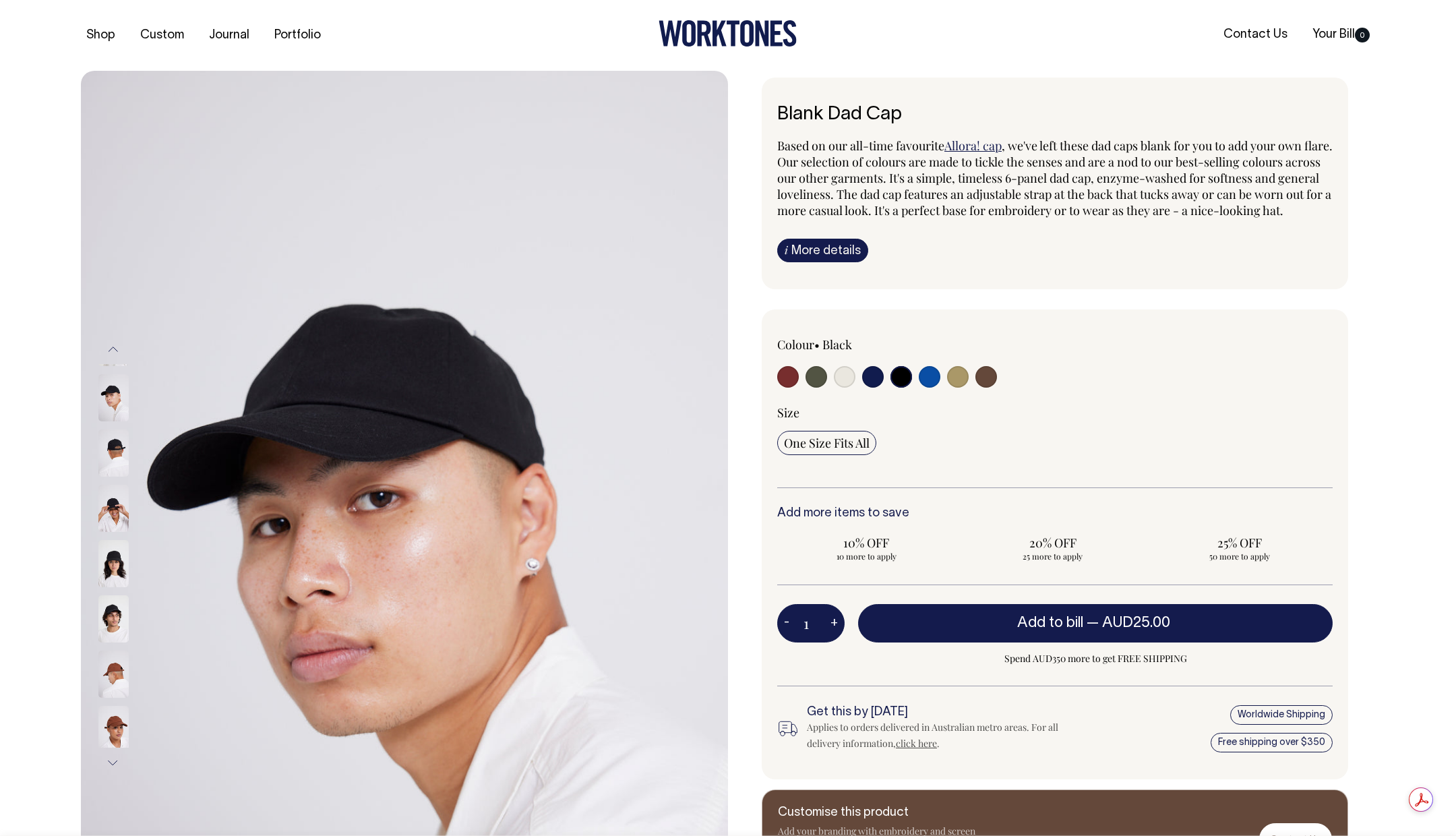
click at [919, 391] on label at bounding box center [929, 379] width 22 height 25
click at [919, 388] on input "radio" at bounding box center [929, 377] width 22 height 22
radio input "true"
select select "Worker Blue"
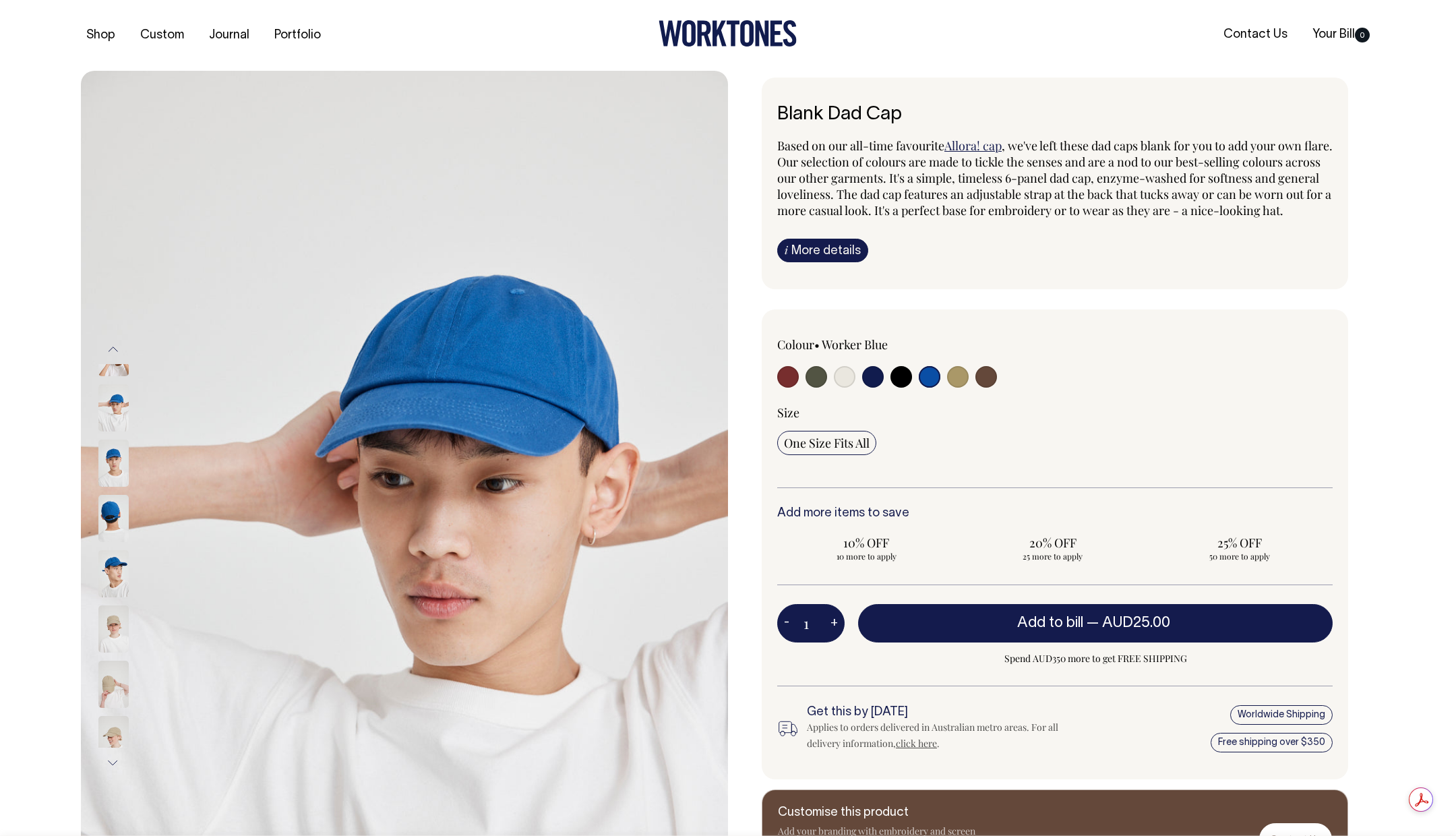
click at [952, 388] on input "radio" at bounding box center [957, 377] width 22 height 22
radio input "true"
select select "Washed Khaki"
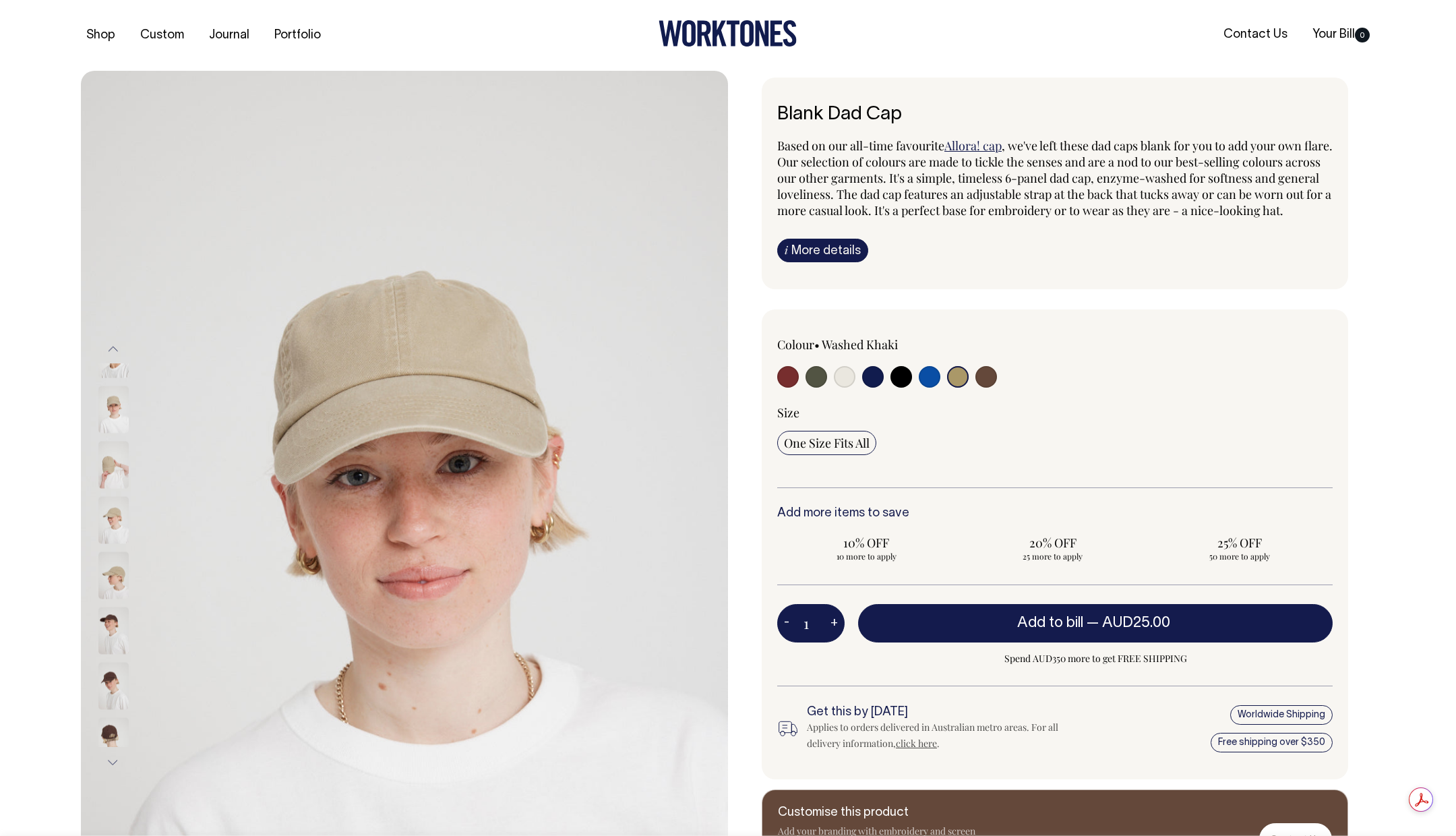
click at [813, 388] on input "radio" at bounding box center [816, 377] width 22 height 22
radio input "true"
select select "Olive"
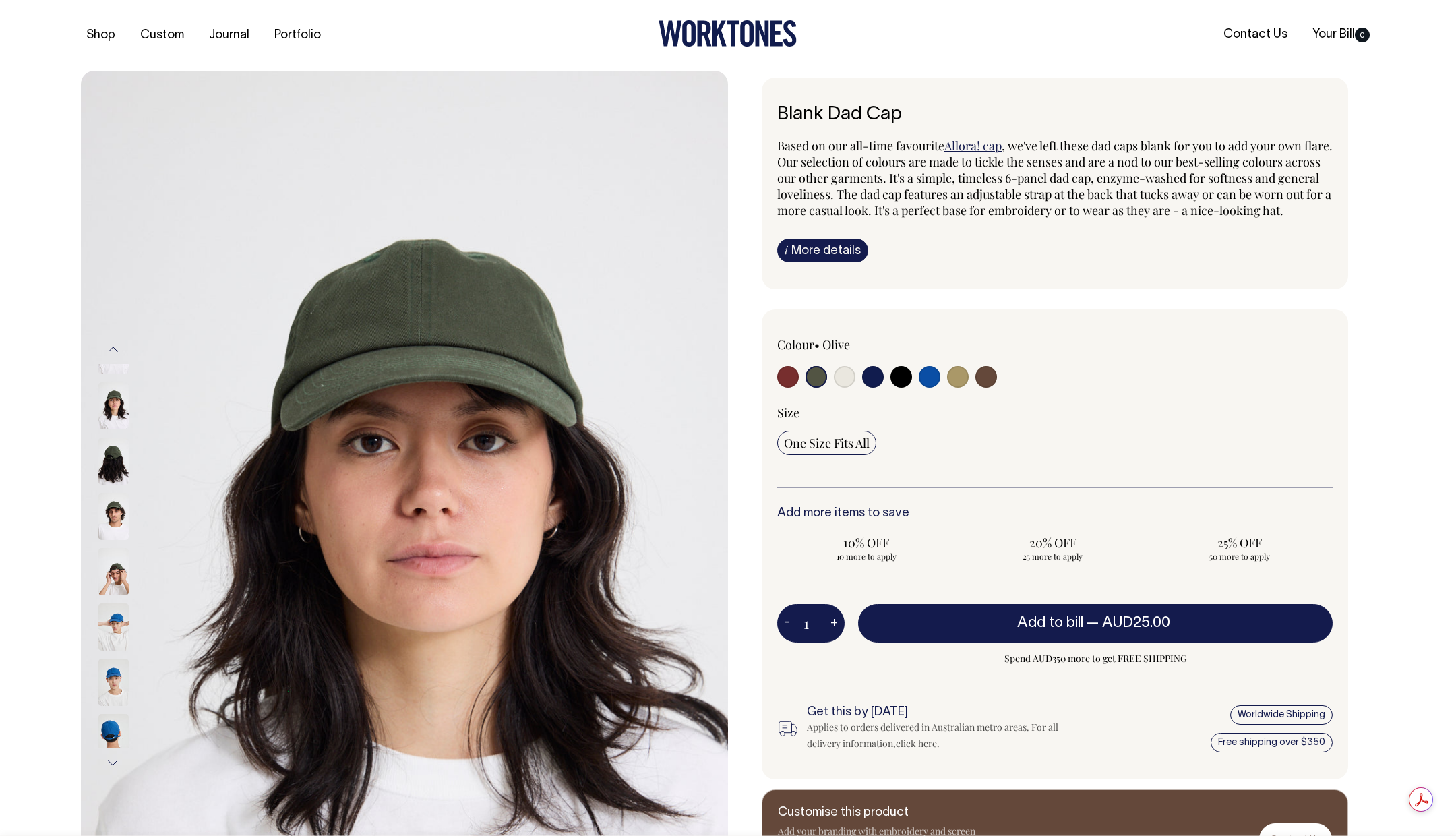
click at [927, 388] on input "radio" at bounding box center [929, 377] width 22 height 22
radio input "true"
select select "Worker Blue"
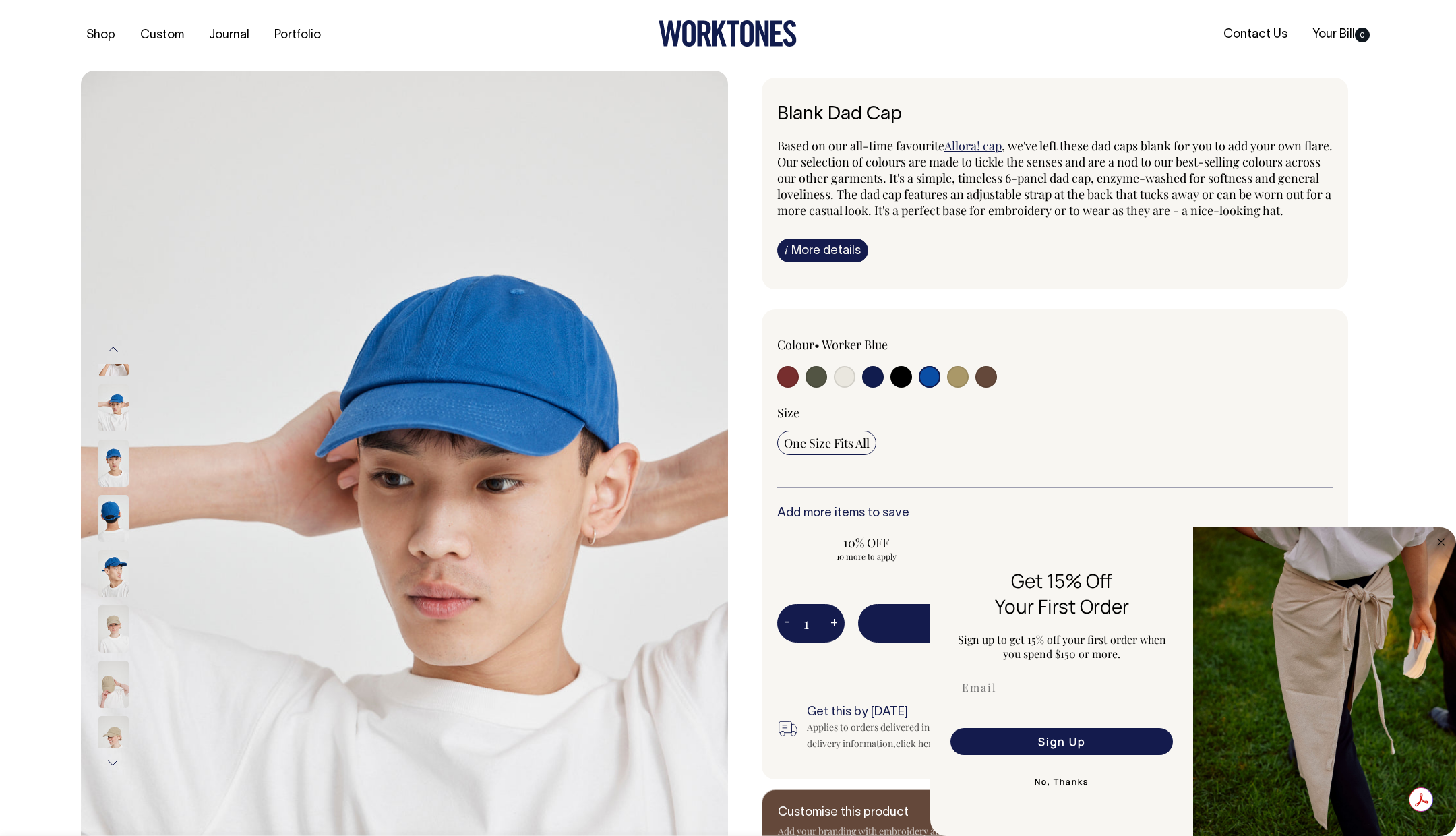
click at [800, 391] on div at bounding box center [888, 379] width 223 height 25
click at [791, 388] on input "radio" at bounding box center [787, 377] width 22 height 22
radio input "true"
select select "Burgundy"
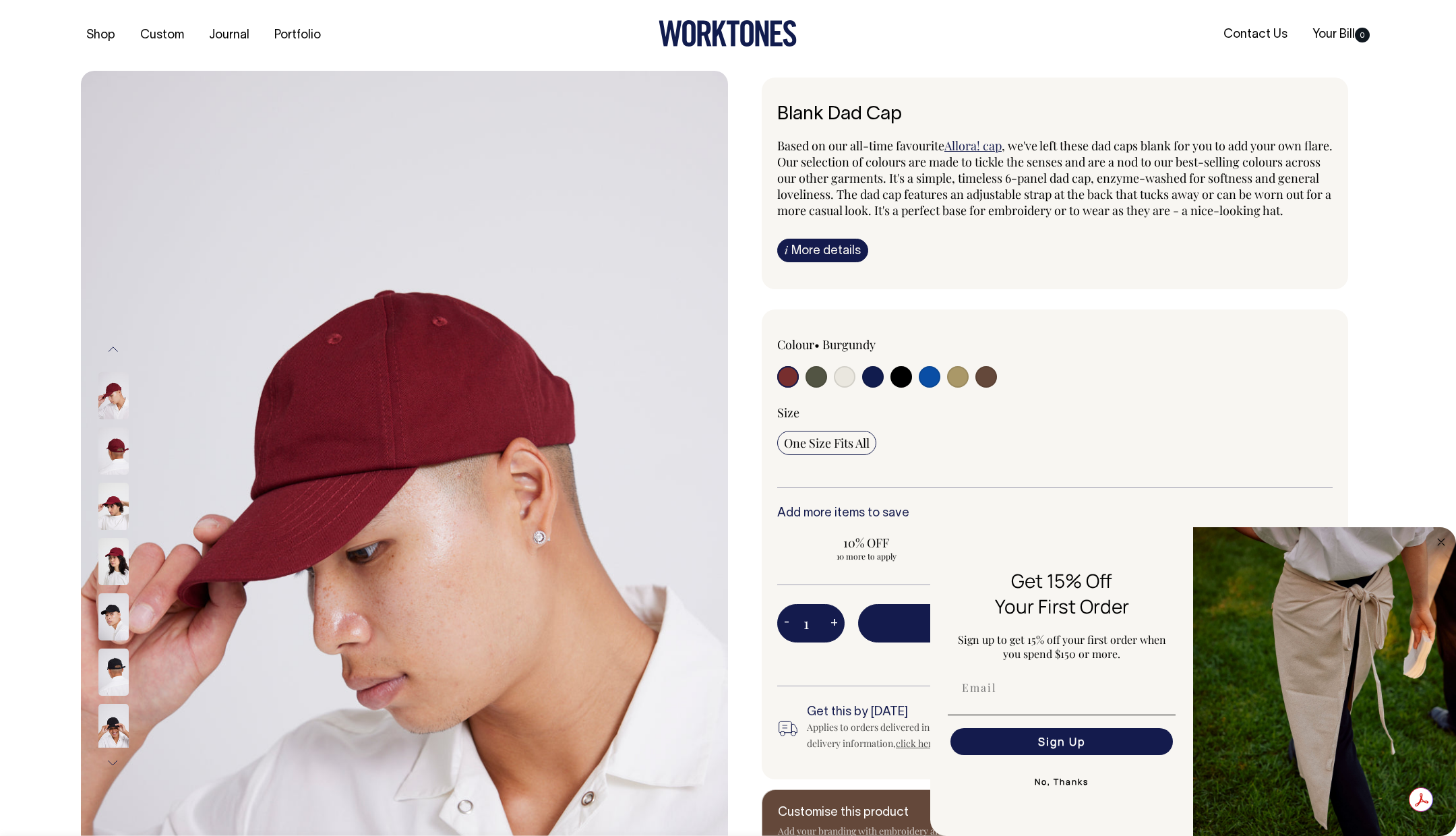
click at [112, 488] on img at bounding box center [113, 506] width 30 height 47
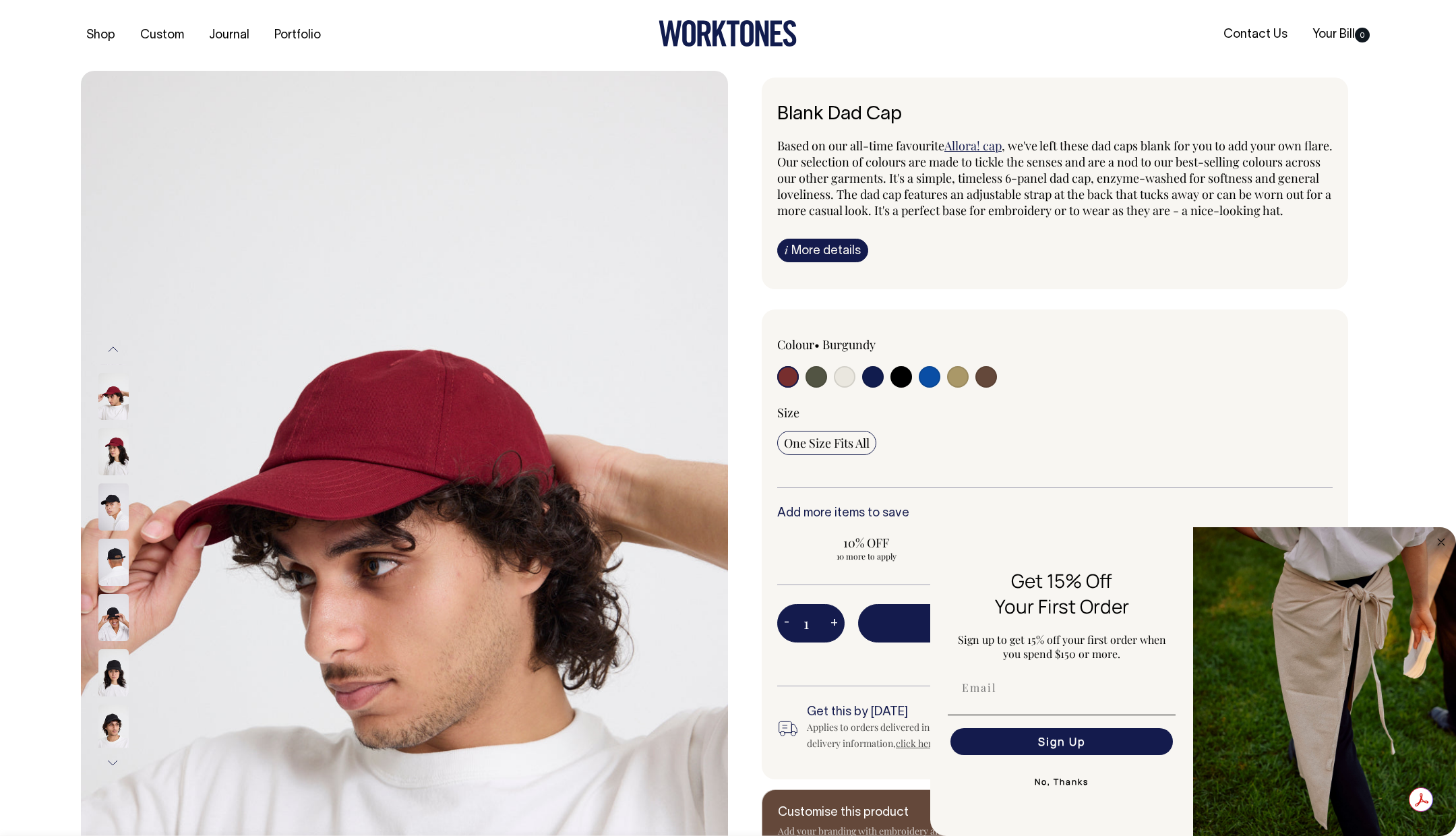
click at [119, 464] on img at bounding box center [113, 451] width 30 height 47
click at [115, 351] on button "Previous" at bounding box center [113, 349] width 20 height 30
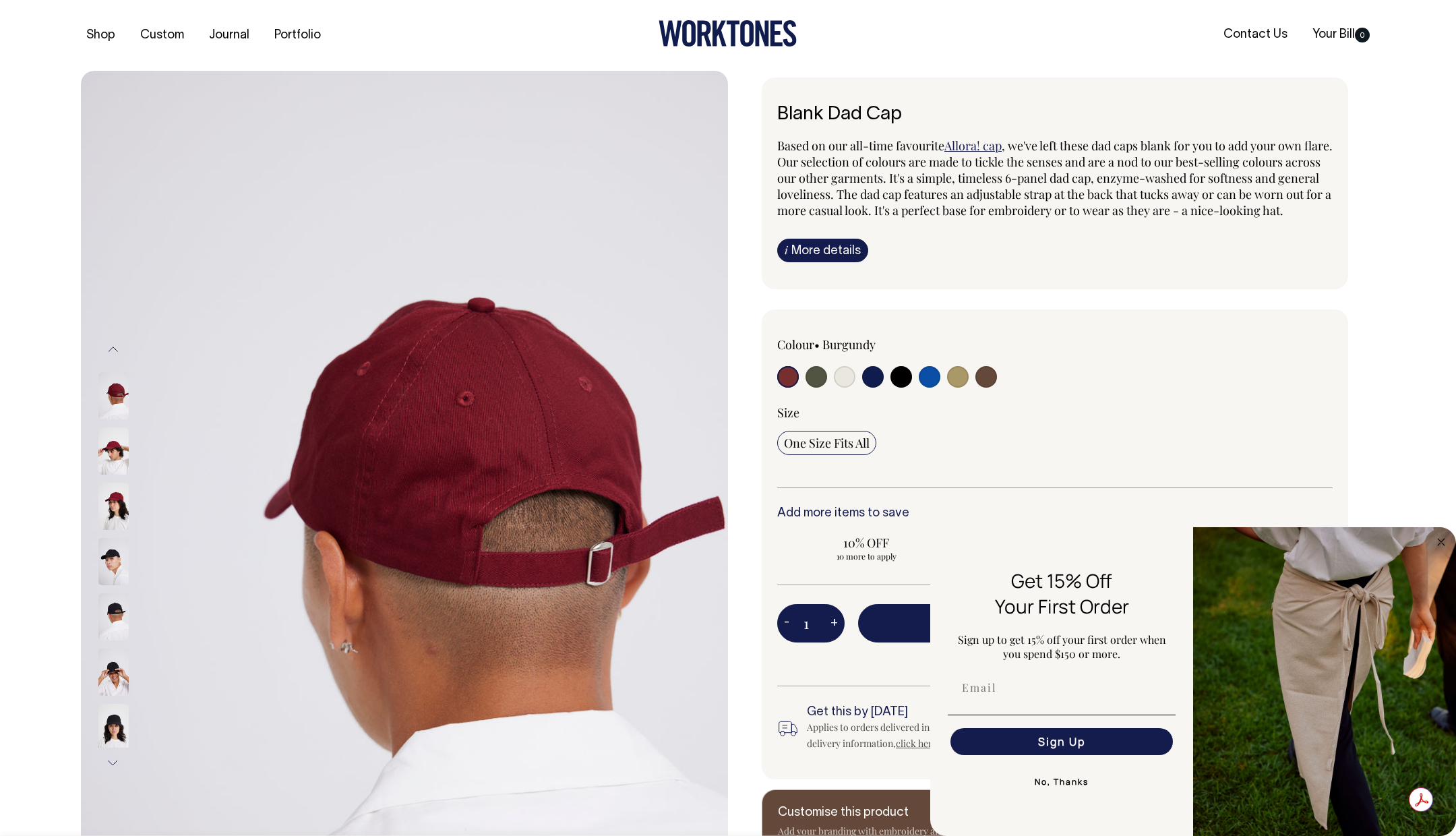
click at [115, 351] on button "Previous" at bounding box center [113, 349] width 20 height 30
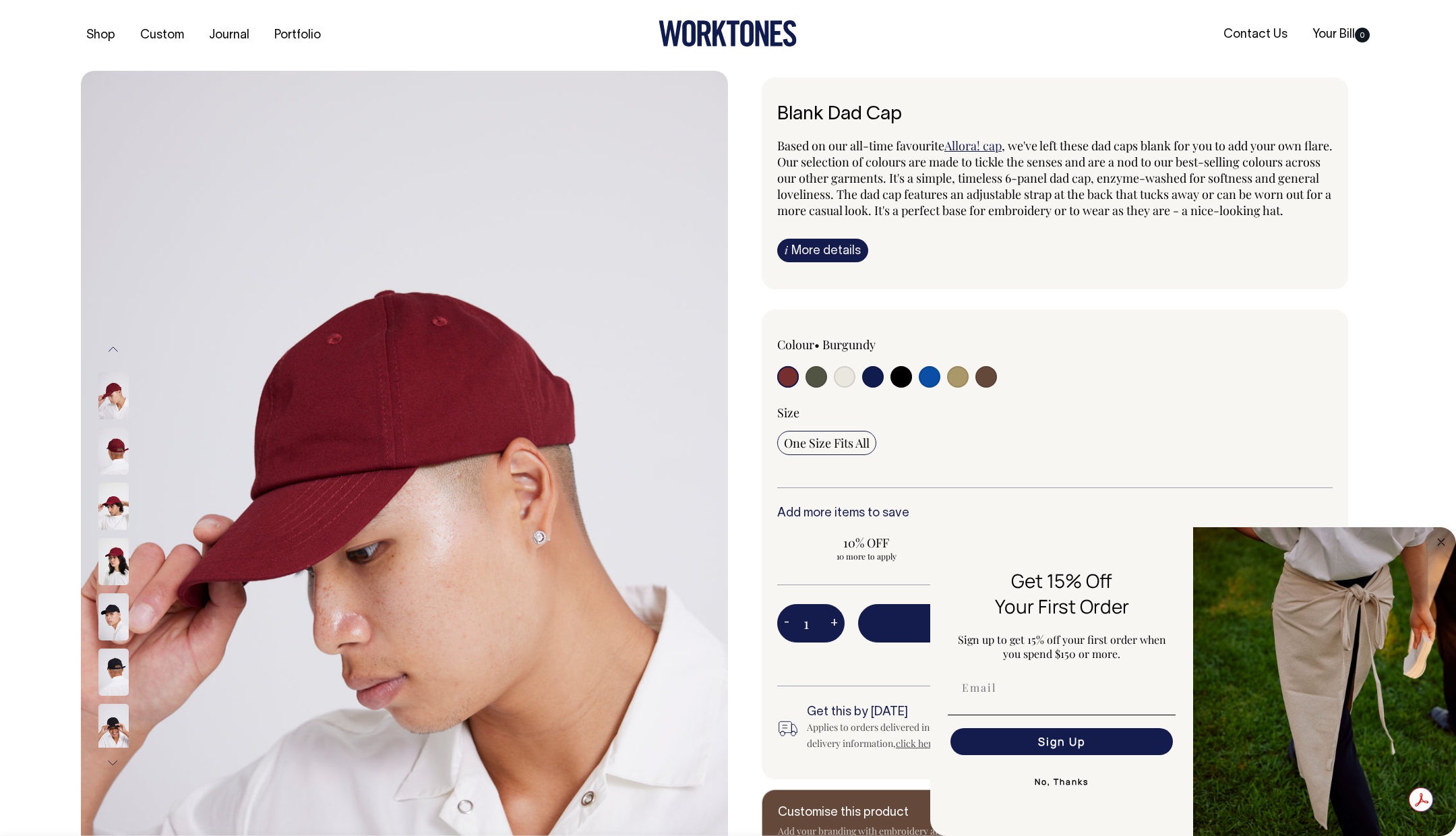
click at [116, 438] on img at bounding box center [113, 450] width 30 height 47
click at [115, 348] on button "Previous" at bounding box center [113, 349] width 20 height 30
click at [112, 349] on button "Previous" at bounding box center [113, 349] width 20 height 30
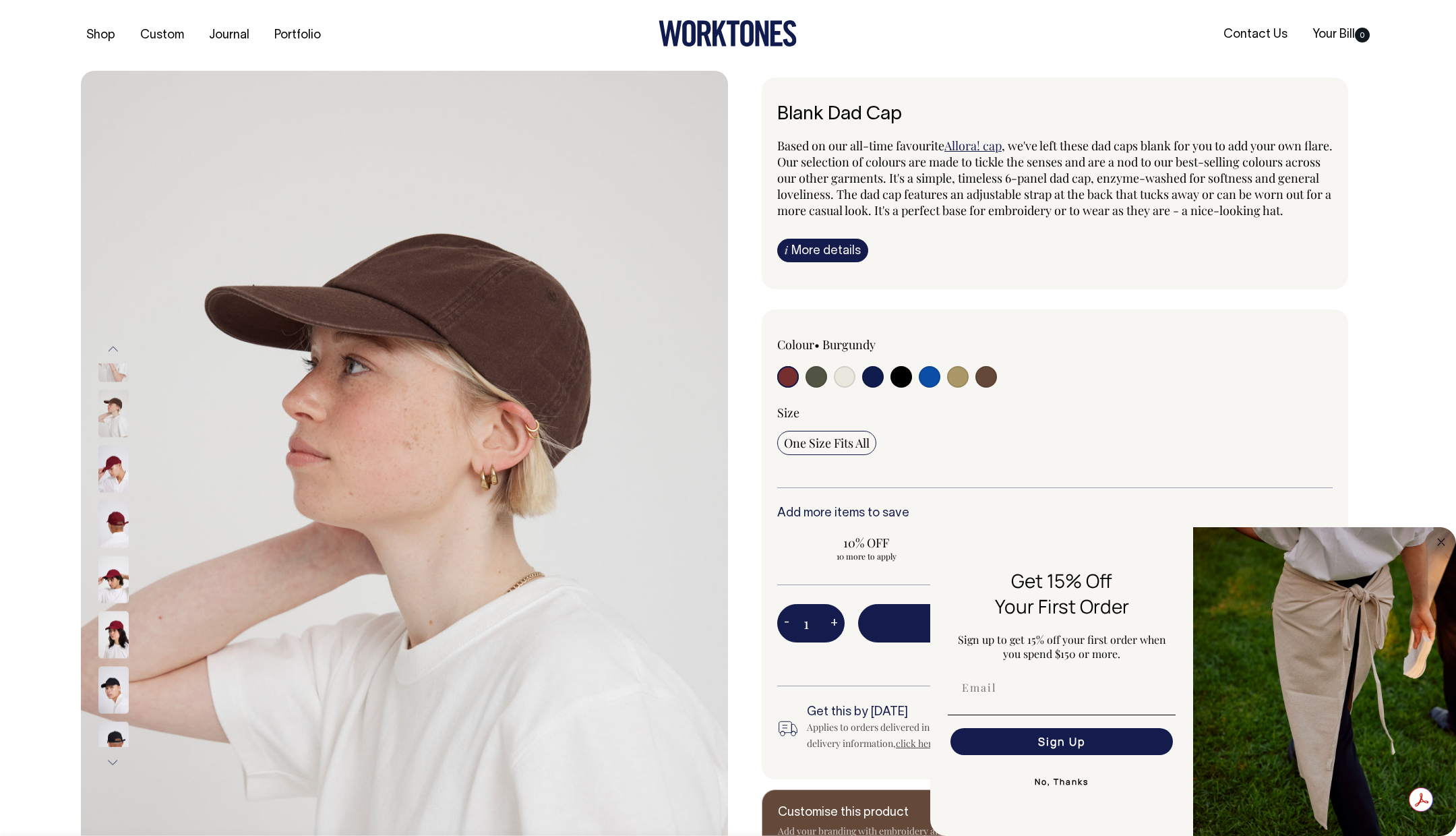
click at [114, 608] on div at bounding box center [131, 635] width 68 height 55
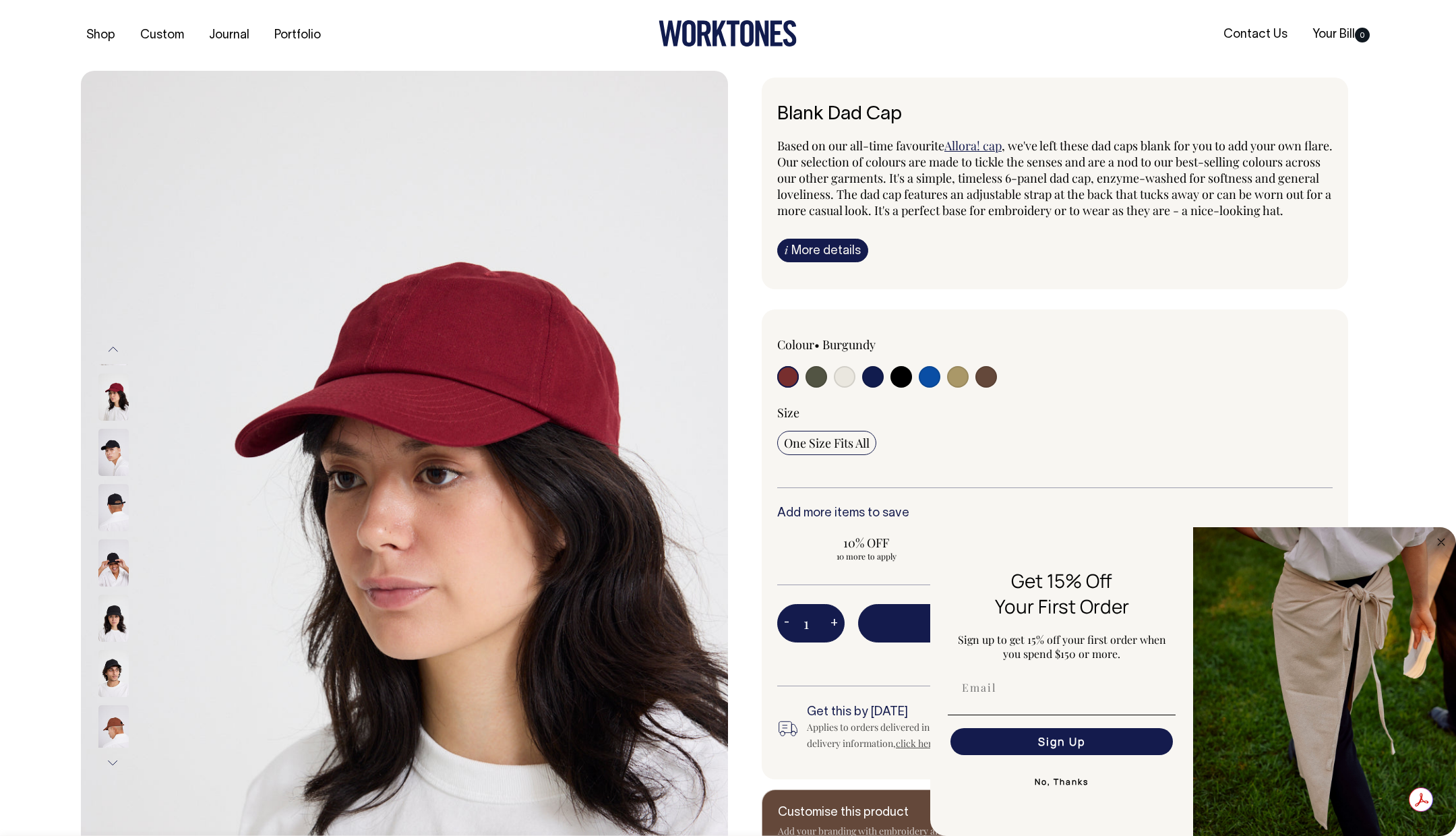
click at [119, 391] on img at bounding box center [113, 397] width 30 height 47
